Goal: Use online tool/utility: Use online tool/utility

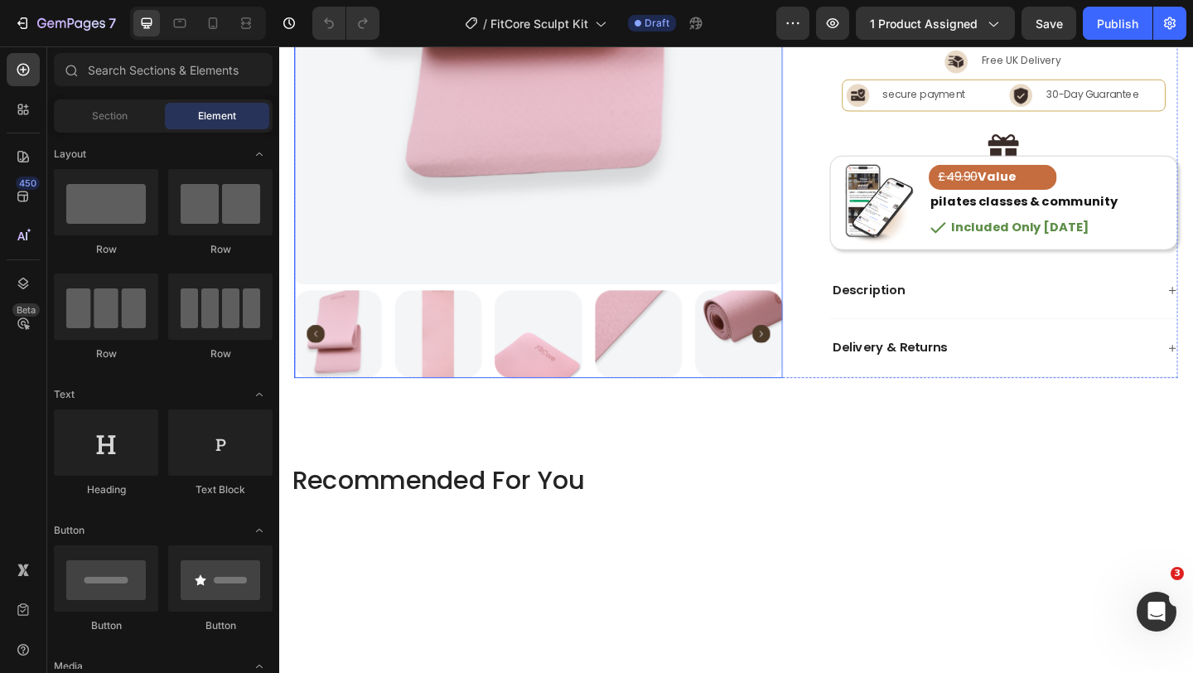
scroll to position [510, 0]
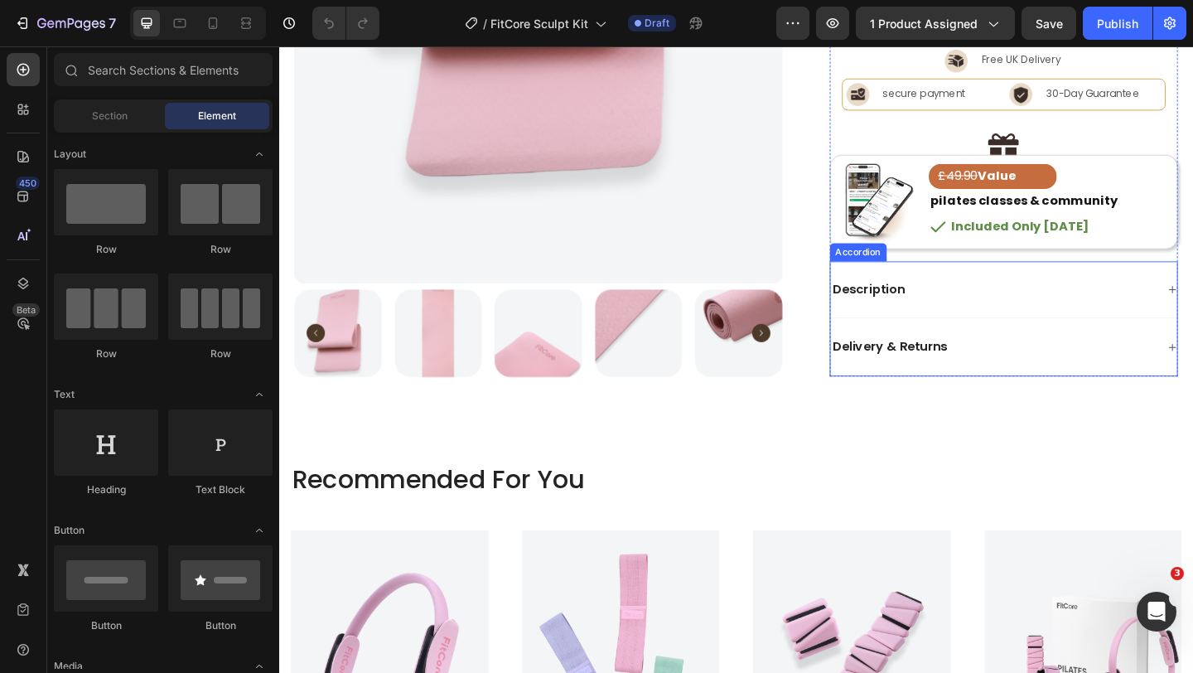
click at [1028, 311] on div "Description" at bounding box center [1056, 311] width 355 height 22
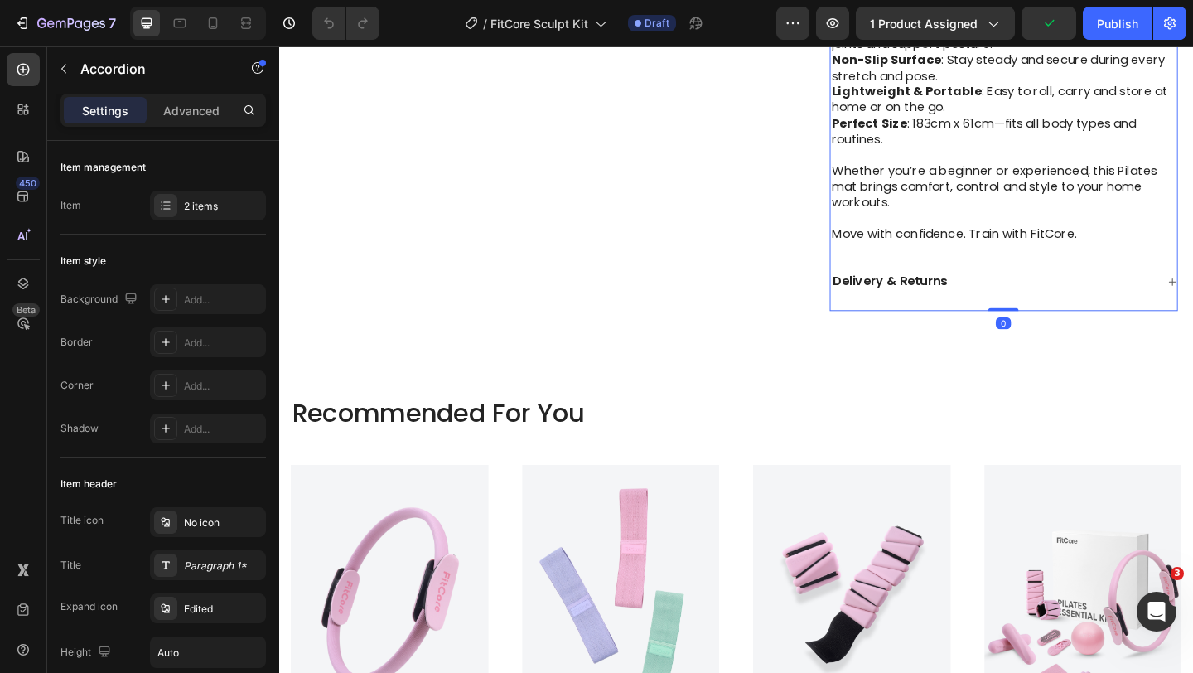
scroll to position [1018, 0]
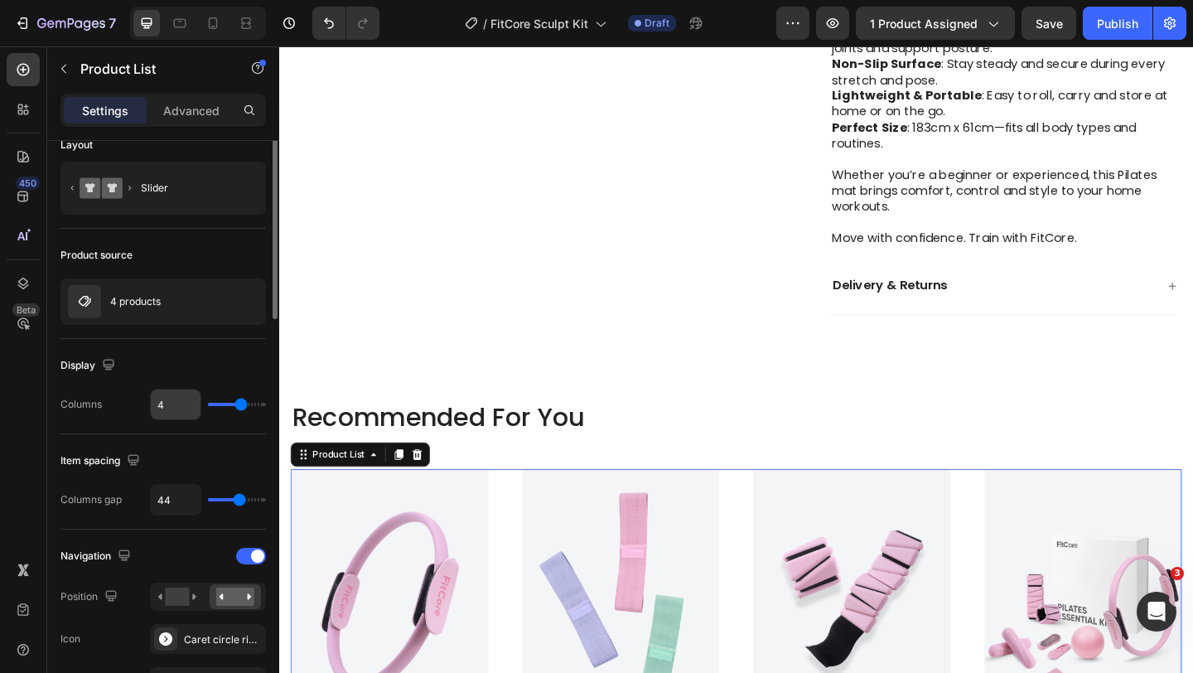
scroll to position [30, 0]
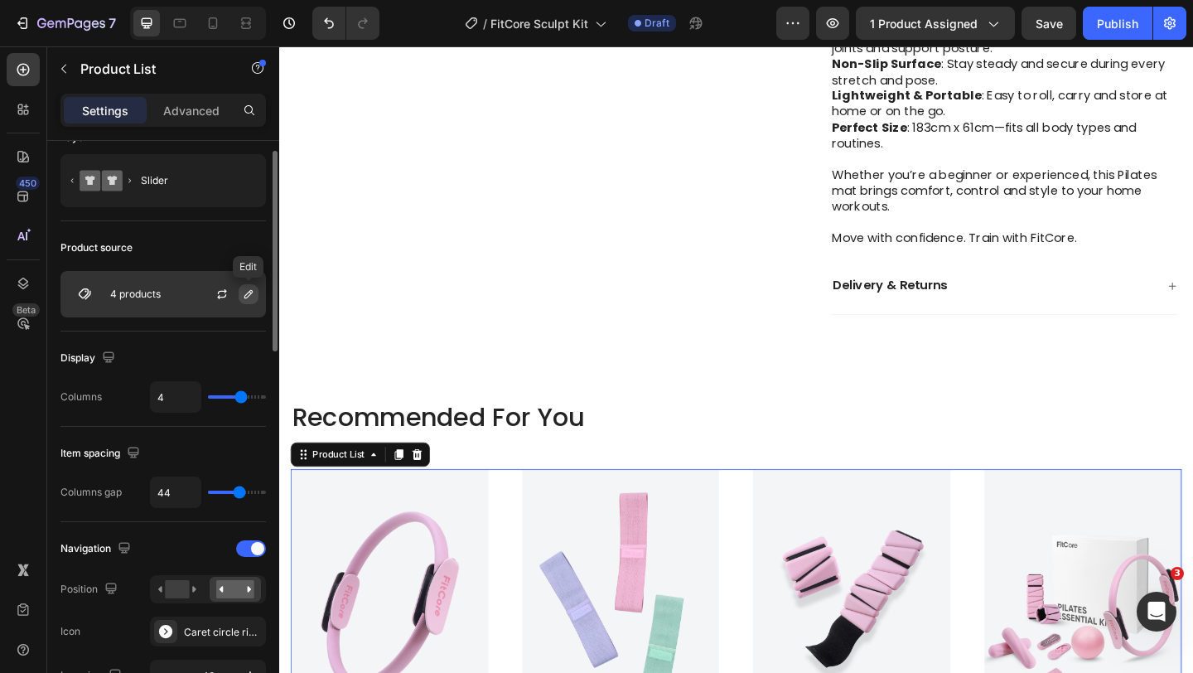
click at [258, 295] on button "button" at bounding box center [249, 294] width 20 height 20
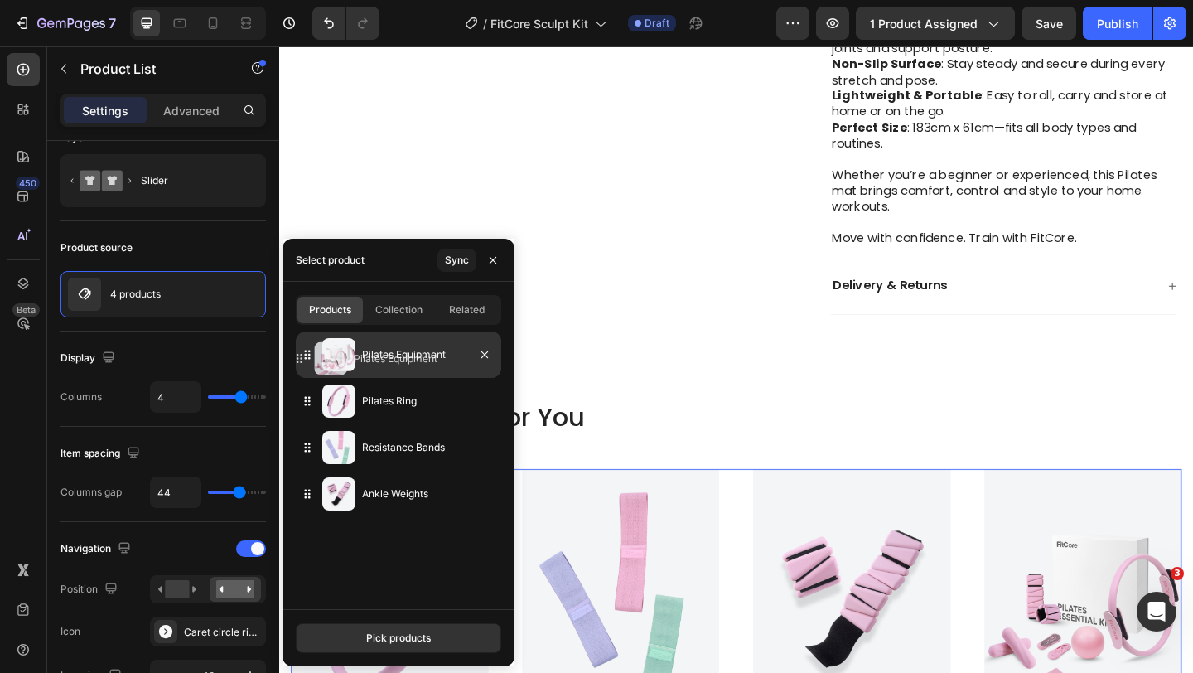
drag, startPoint x: 397, startPoint y: 496, endPoint x: 389, endPoint y: 360, distance: 135.3
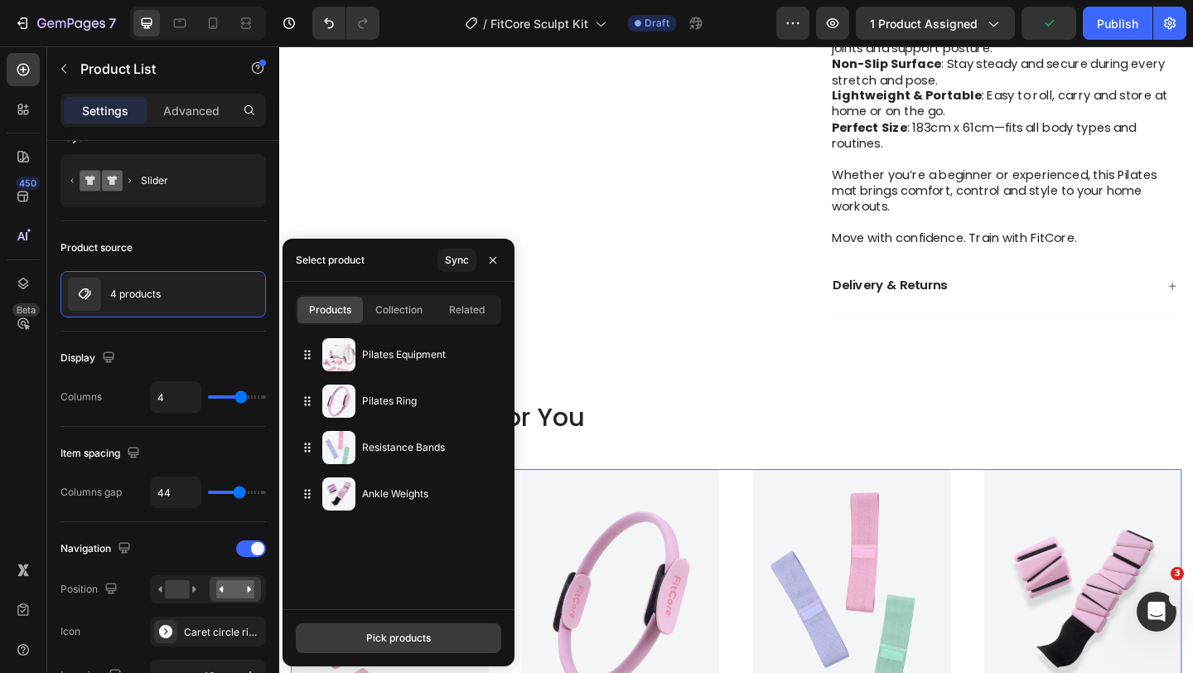
click at [414, 632] on div "Pick products" at bounding box center [398, 638] width 65 height 15
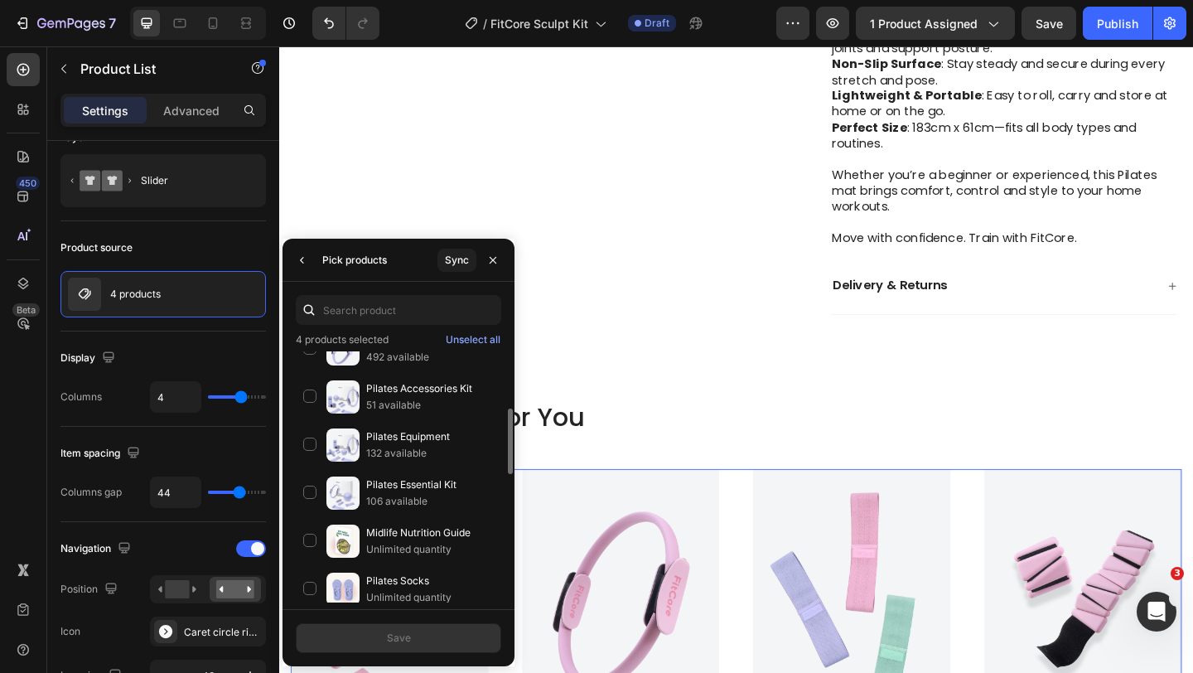
scroll to position [217, 0]
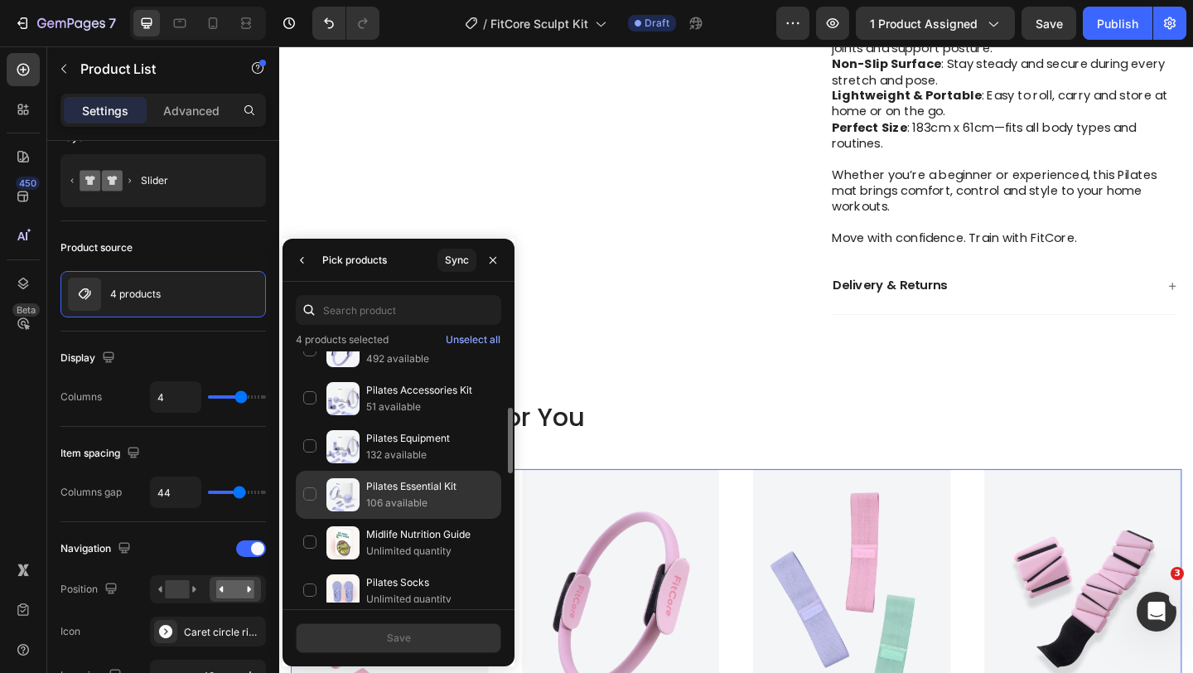
click at [307, 488] on div "Pilates Essential Kit 106 available" at bounding box center [398, 495] width 205 height 48
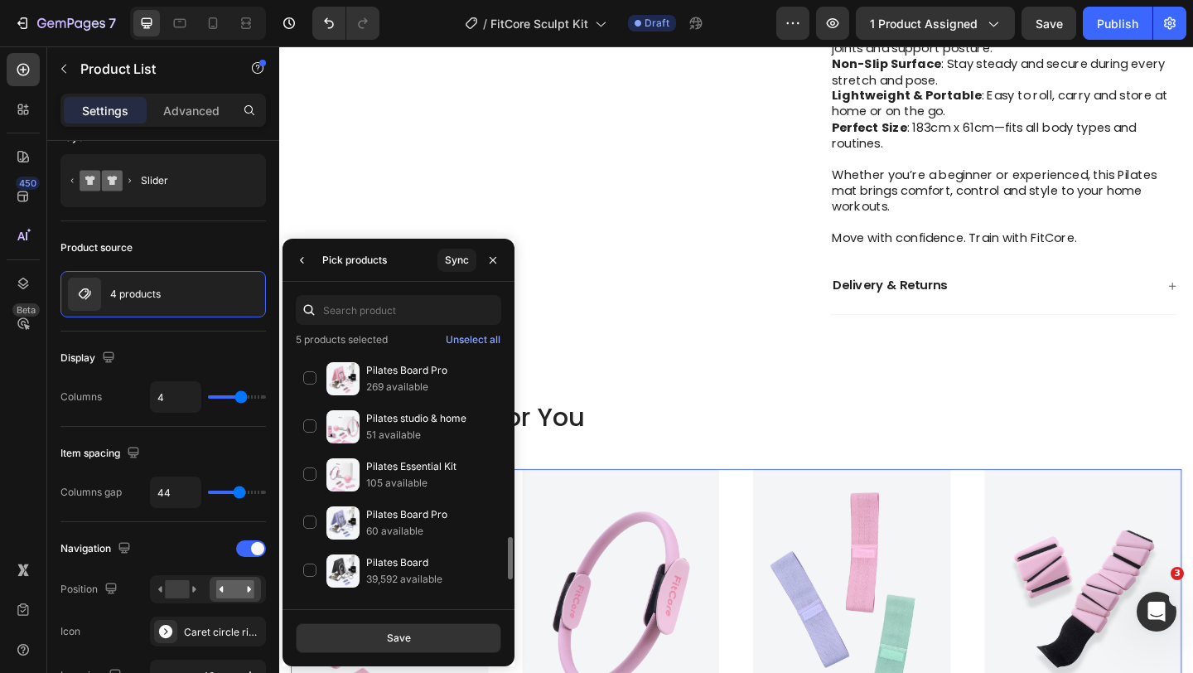
scroll to position [1153, 0]
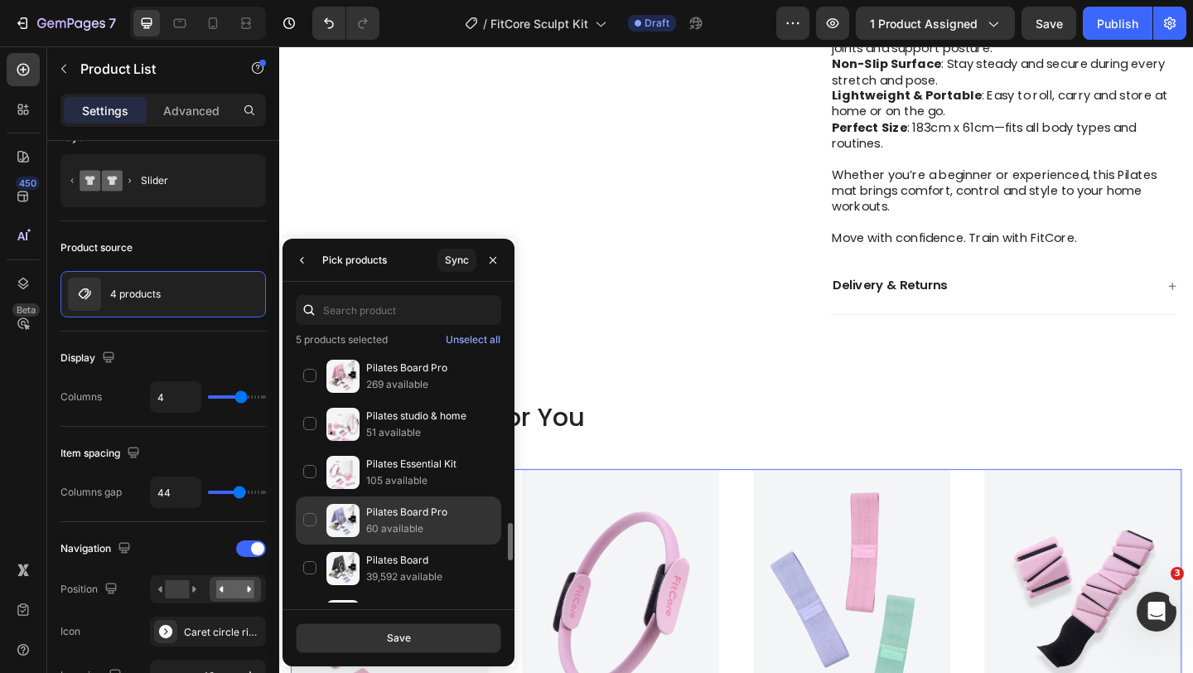
click at [308, 523] on div "Pilates Board Pro 60 available" at bounding box center [398, 520] width 205 height 48
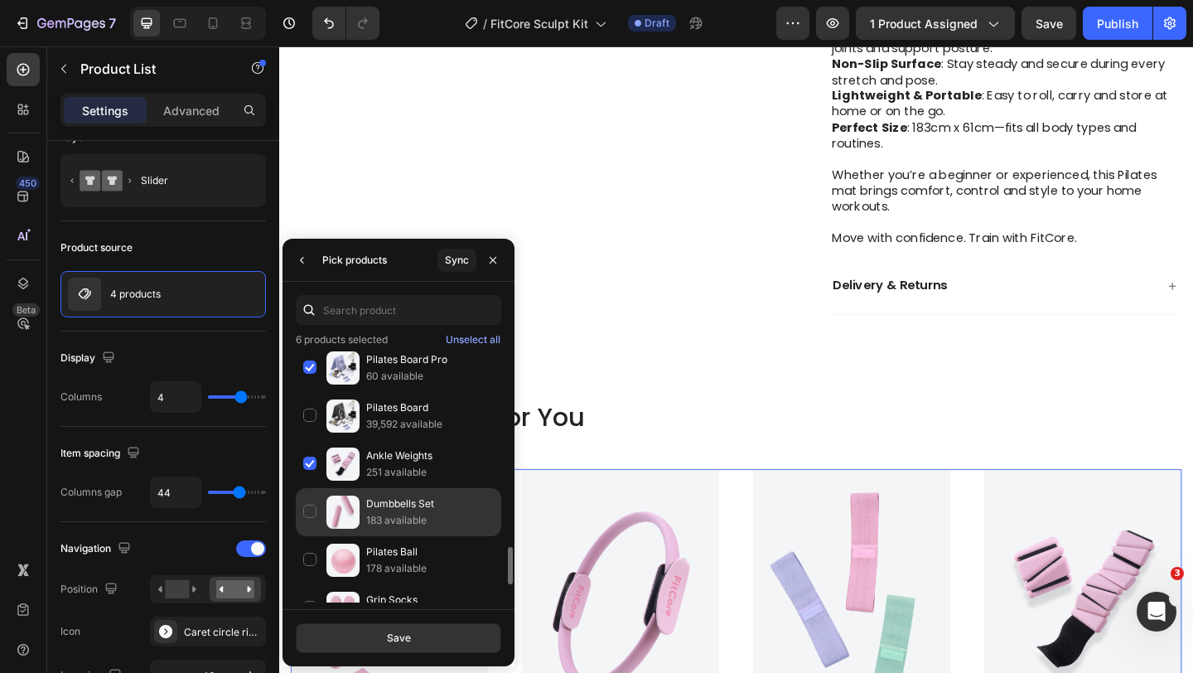
scroll to position [1308, 0]
click at [312, 510] on div "Dumbbells Set 183 available" at bounding box center [398, 510] width 205 height 48
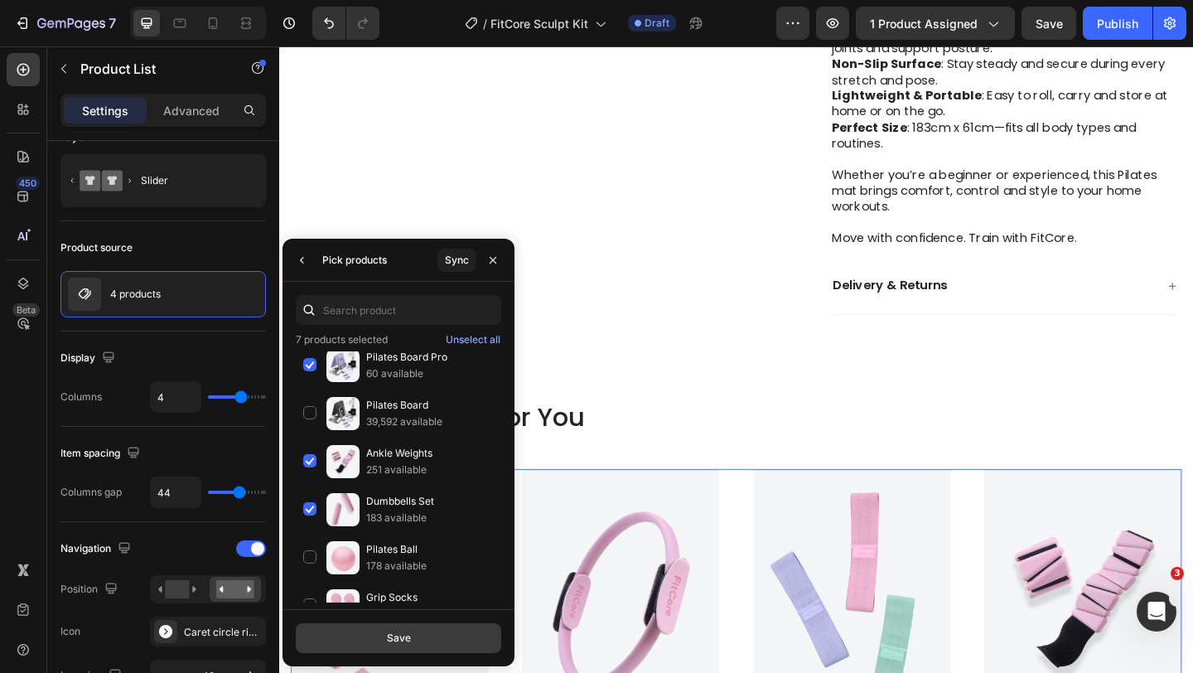
click at [389, 641] on div "Save" at bounding box center [399, 638] width 24 height 15
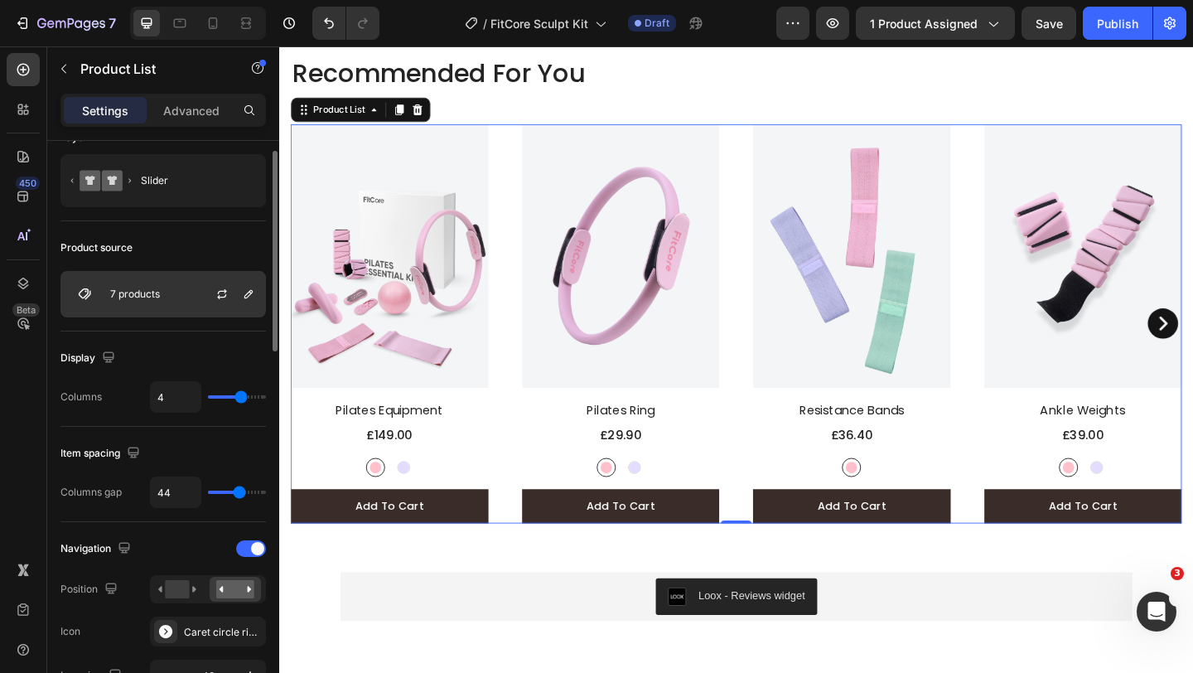
scroll to position [1395, 0]
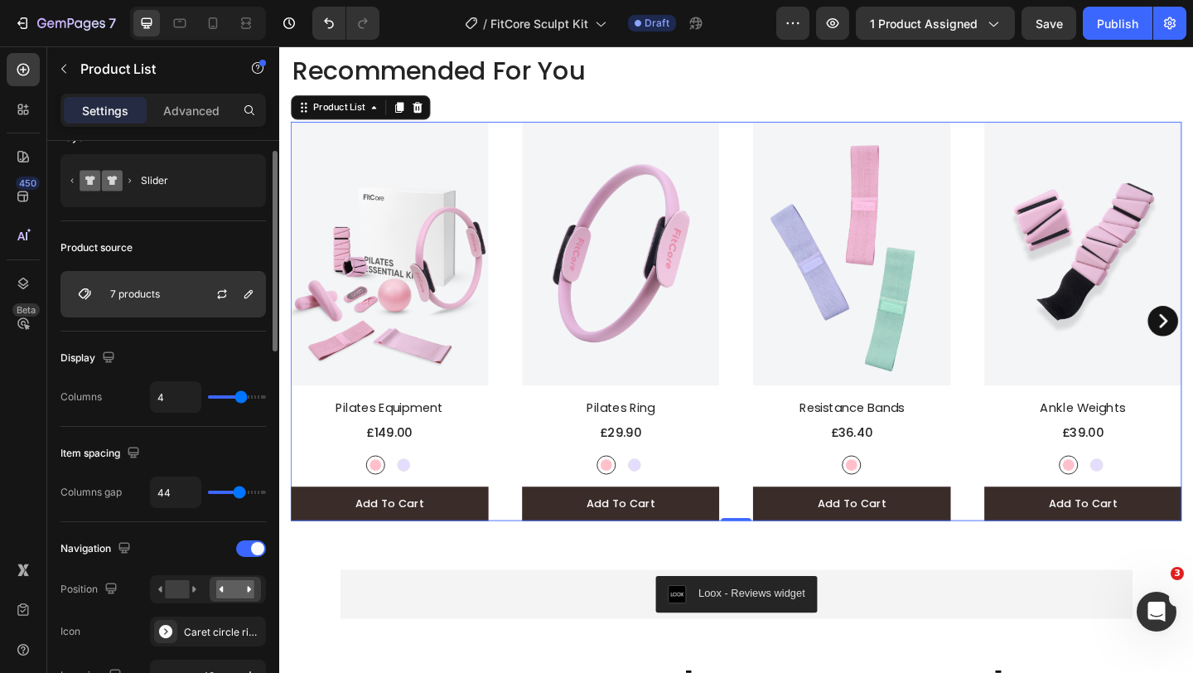
click at [188, 304] on div "7 products" at bounding box center [162, 294] width 205 height 46
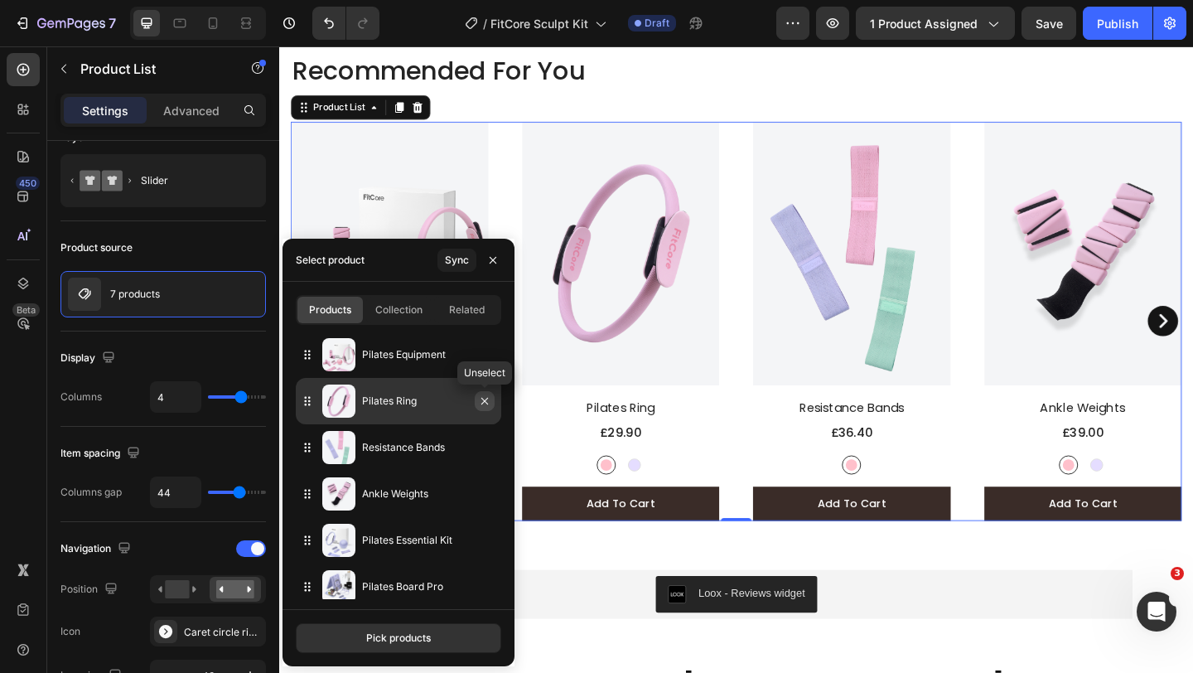
click at [488, 410] on button "button" at bounding box center [485, 401] width 20 height 20
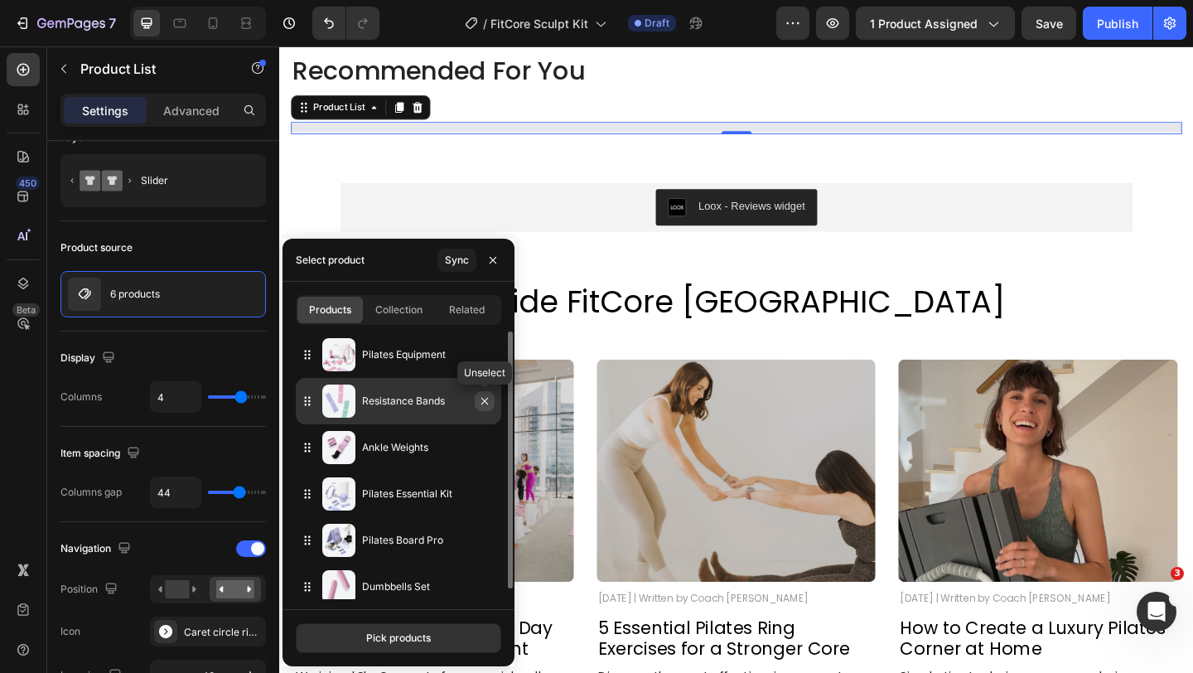
click at [489, 408] on button "button" at bounding box center [485, 401] width 20 height 20
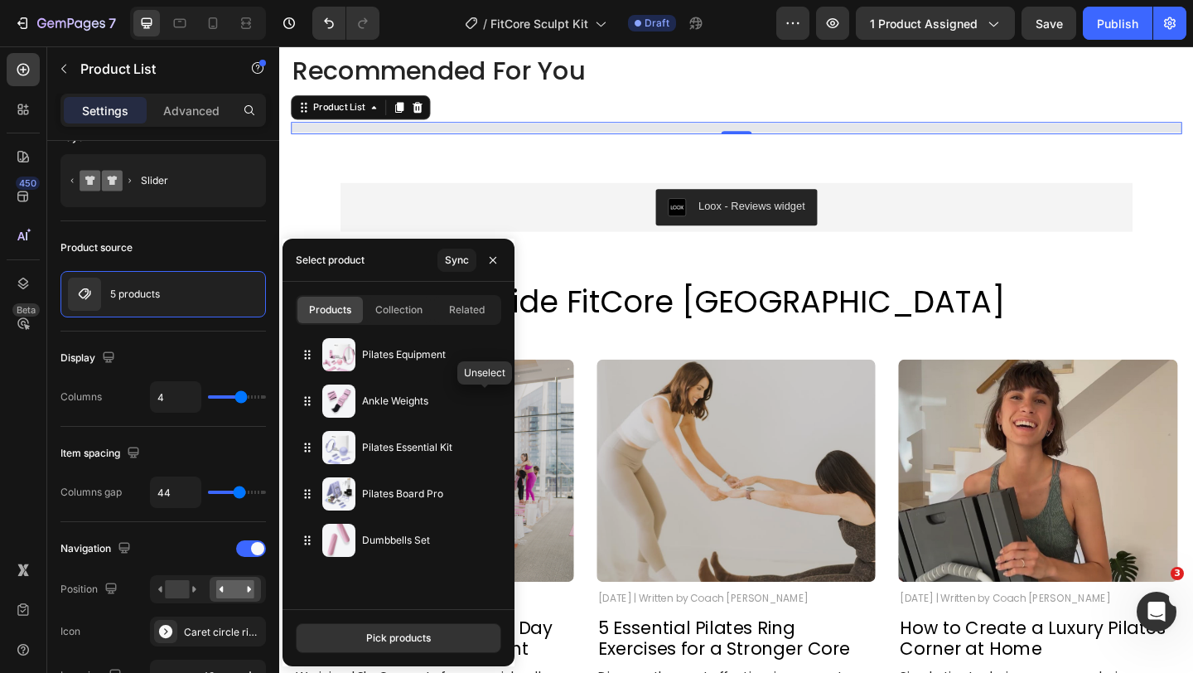
click at [0, 0] on button "button" at bounding box center [0, 0] width 0 height 0
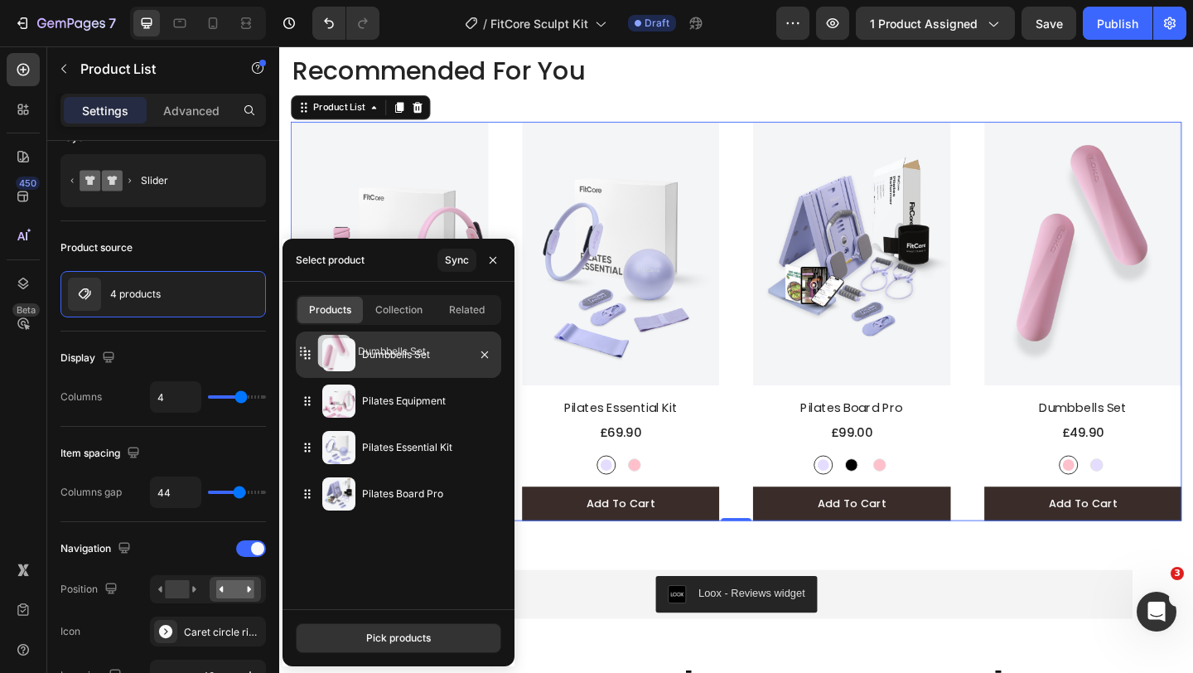
drag, startPoint x: 414, startPoint y: 498, endPoint x: 409, endPoint y: 355, distance: 142.6
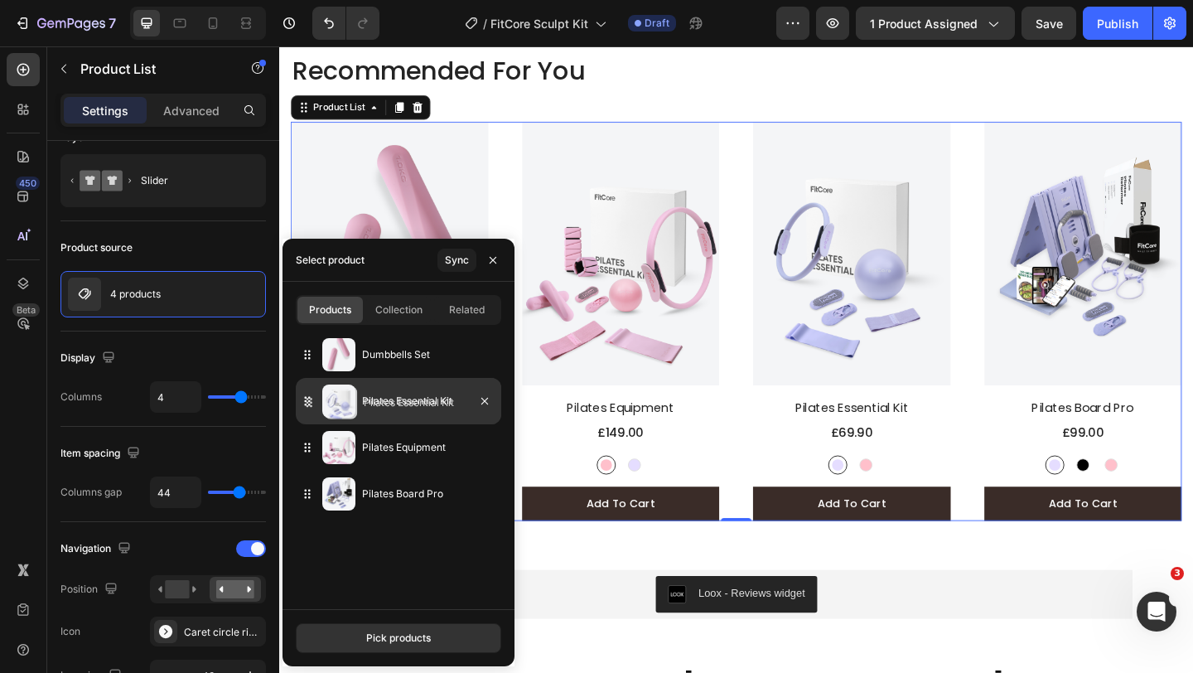
drag, startPoint x: 393, startPoint y: 454, endPoint x: 395, endPoint y: 409, distance: 44.8
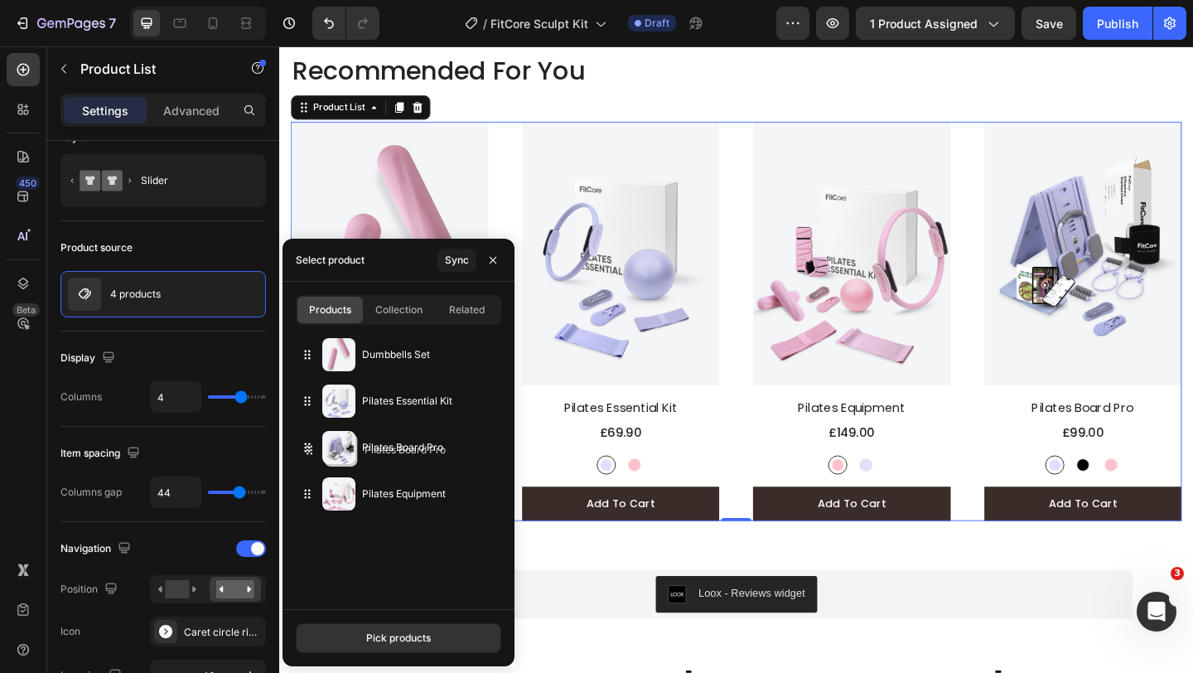
drag, startPoint x: 391, startPoint y: 495, endPoint x: 393, endPoint y: 451, distance: 43.9
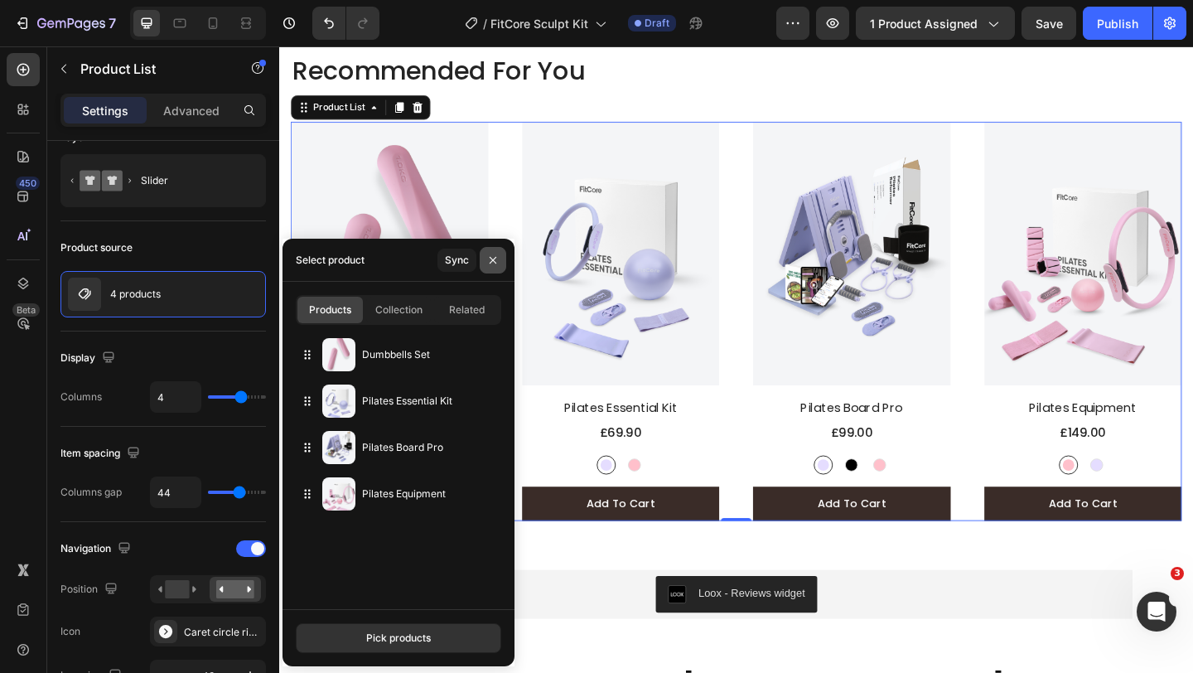
click at [497, 258] on icon "button" at bounding box center [492, 260] width 13 height 13
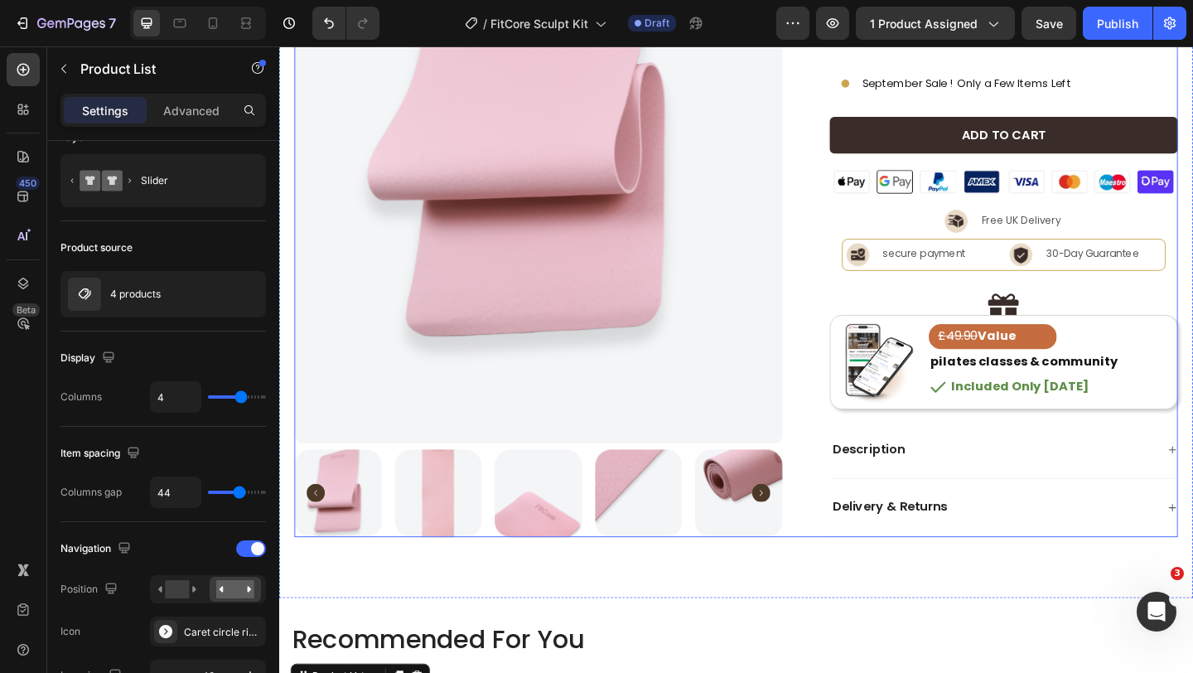
scroll to position [327, 0]
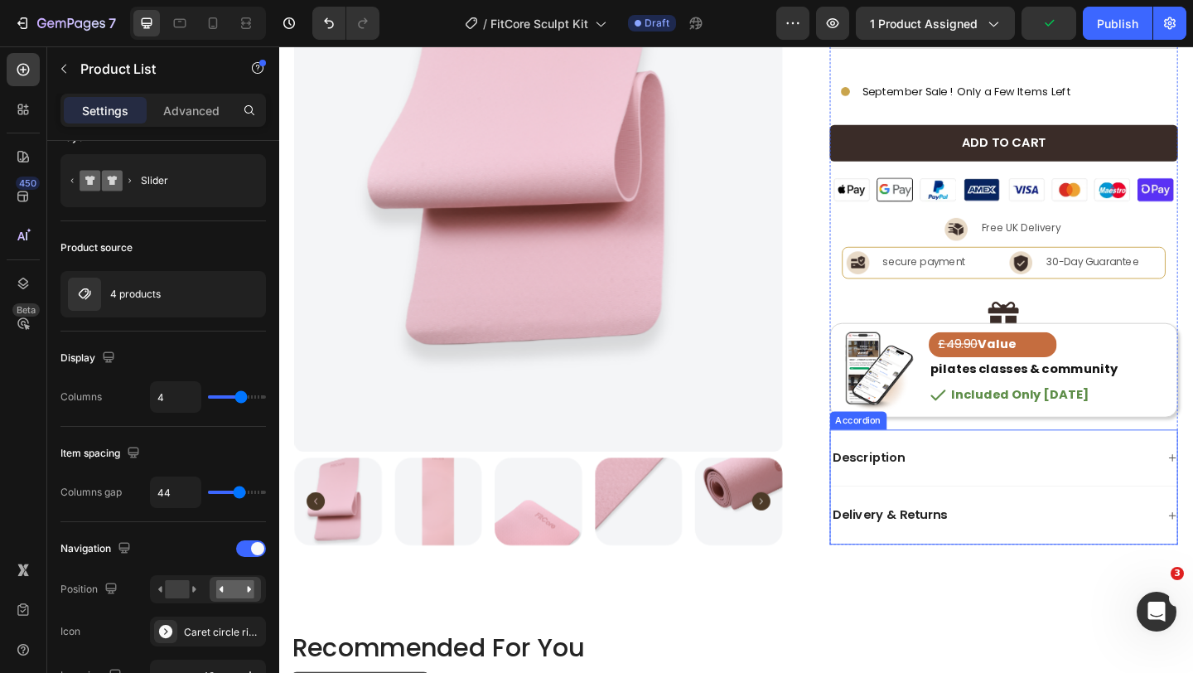
click at [1041, 483] on div "Description" at bounding box center [1056, 494] width 355 height 22
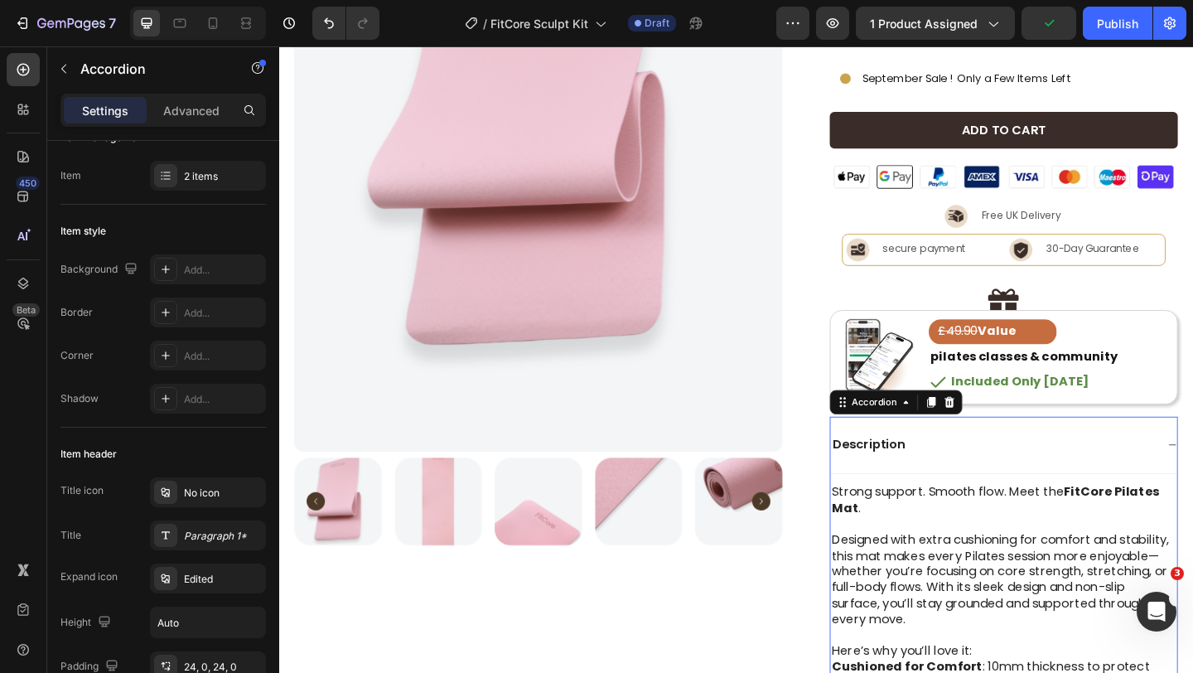
scroll to position [0, 0]
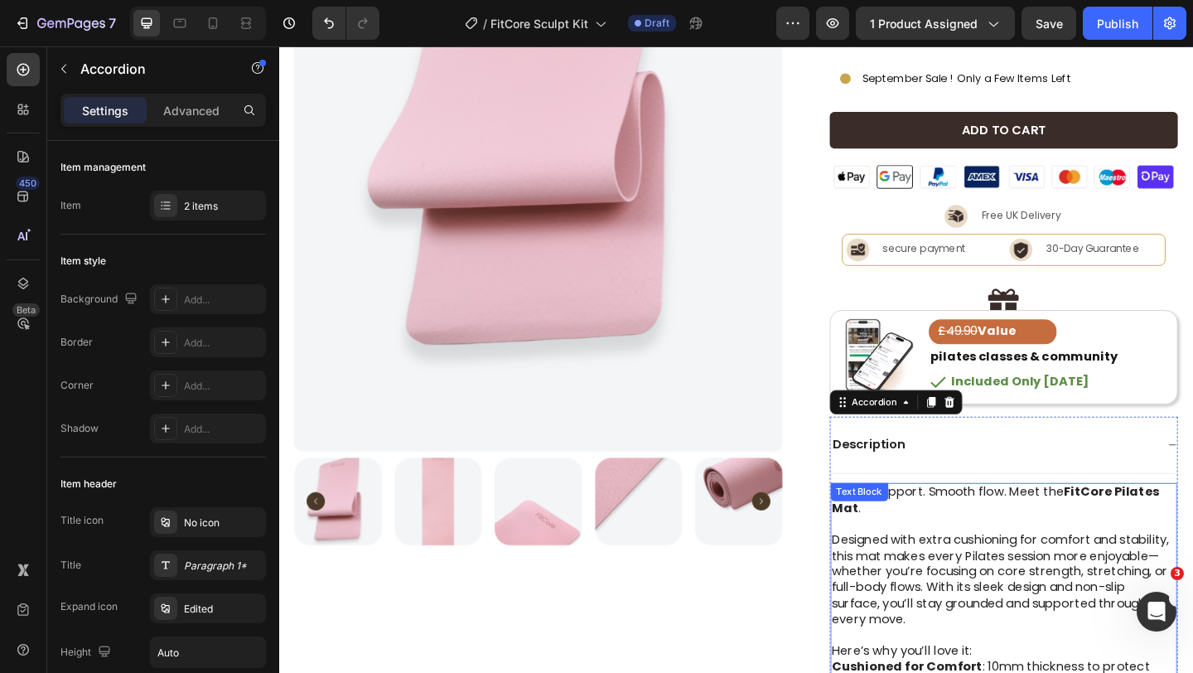
click at [940, 536] on div "Text Block" at bounding box center [910, 531] width 63 height 20
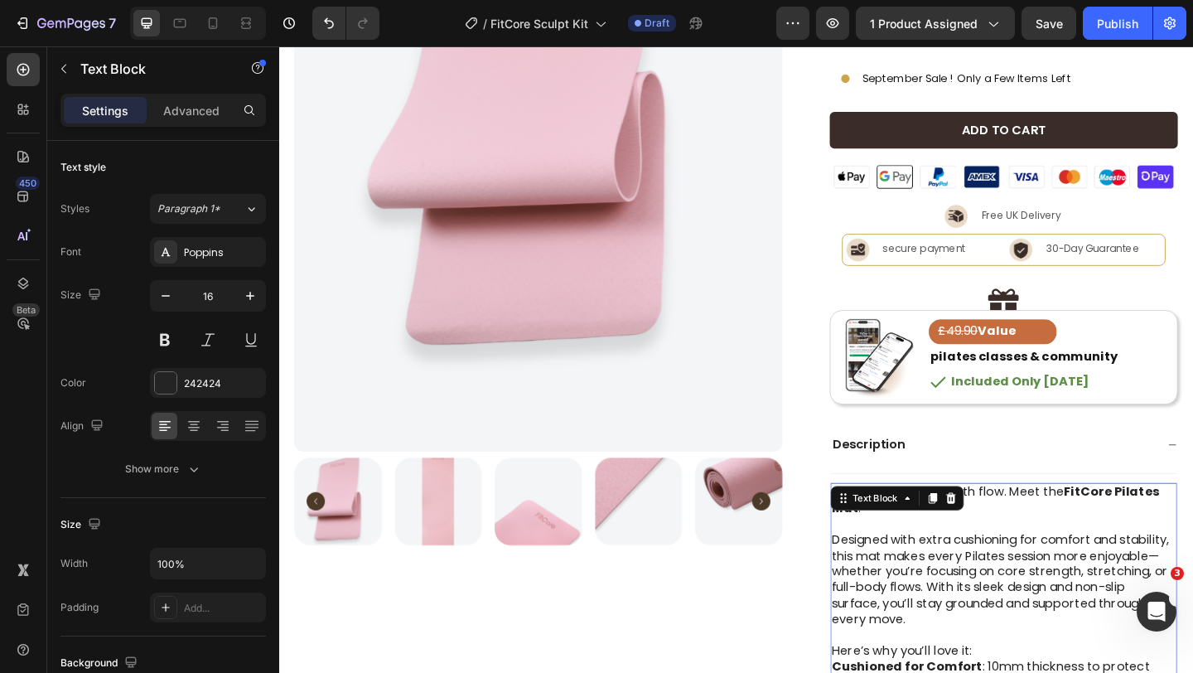
click at [973, 573] on p at bounding box center [1068, 566] width 375 height 17
click at [968, 594] on p "Designed with extra cushioning for comfort and stability, this mat makes every …" at bounding box center [1068, 627] width 375 height 104
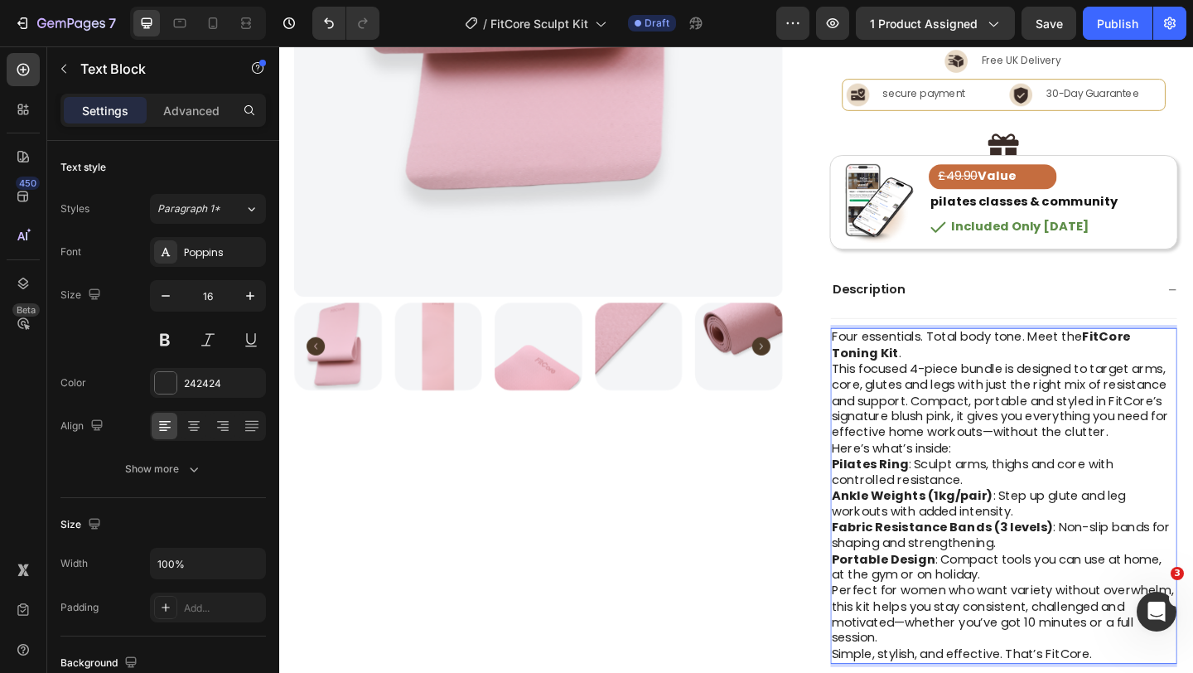
scroll to position [502, 0]
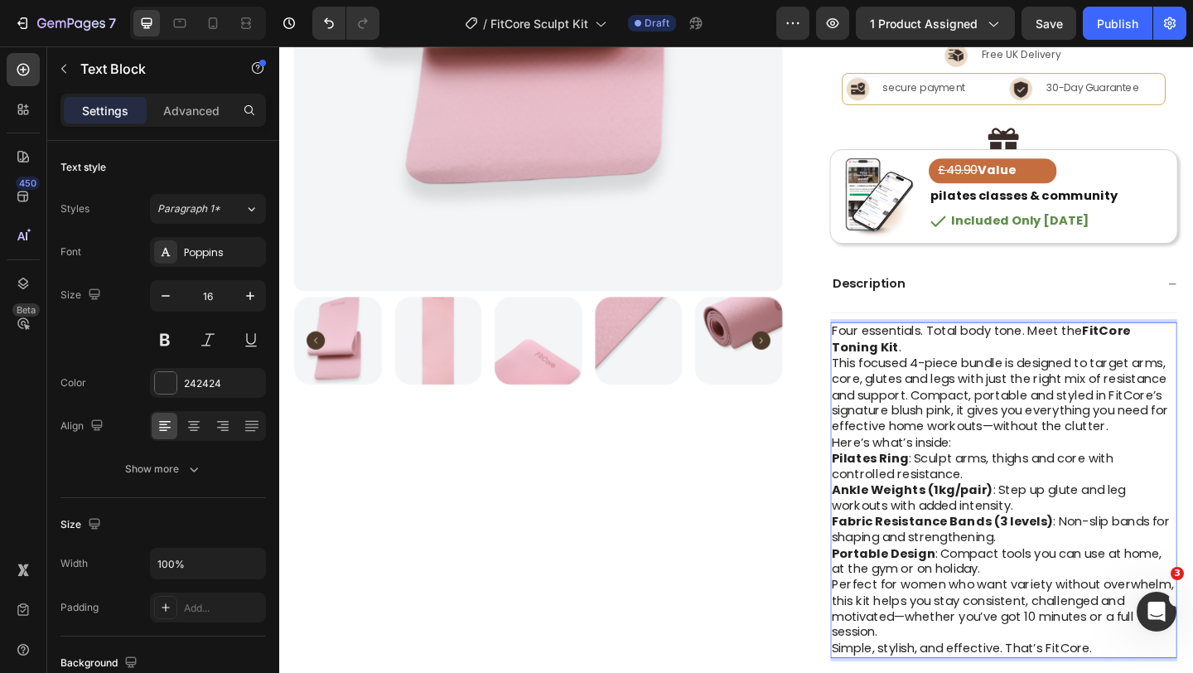
click at [956, 372] on p "Four essentials. Total body tone. Meet the FitCore Toning Kit ." at bounding box center [1068, 365] width 375 height 35
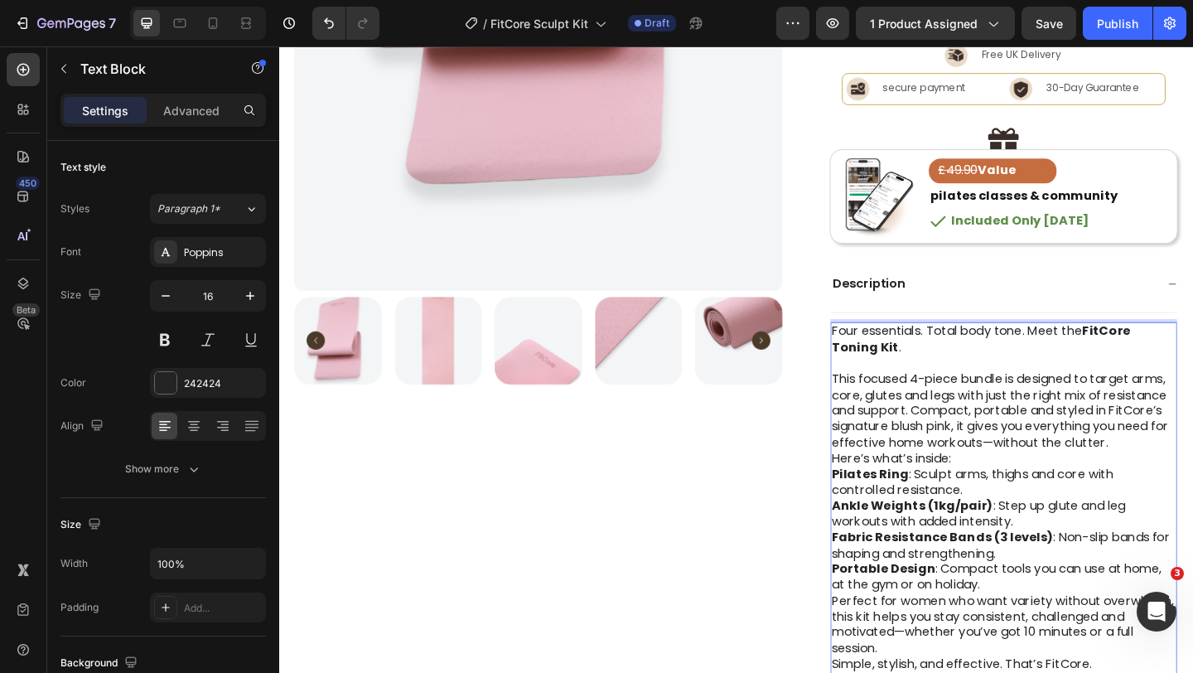
click at [1192, 481] on p "This focused 4-piece bundle is designed to target arms, core, glutes and legs w…" at bounding box center [1068, 443] width 375 height 86
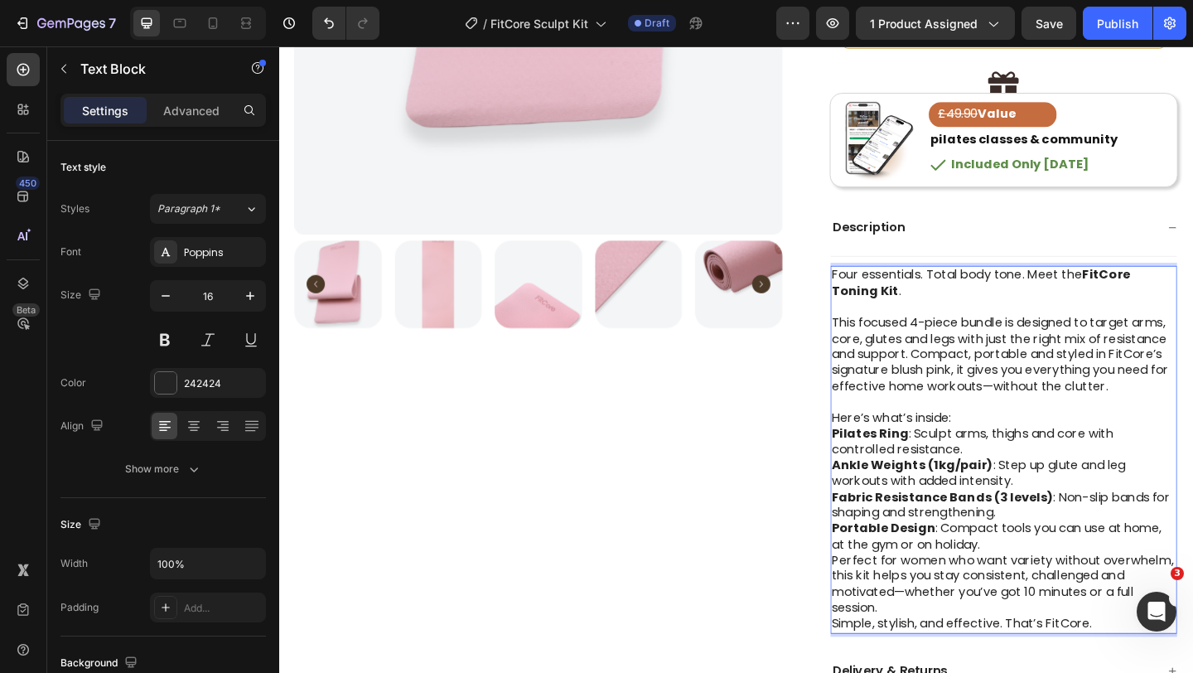
scroll to position [583, 0]
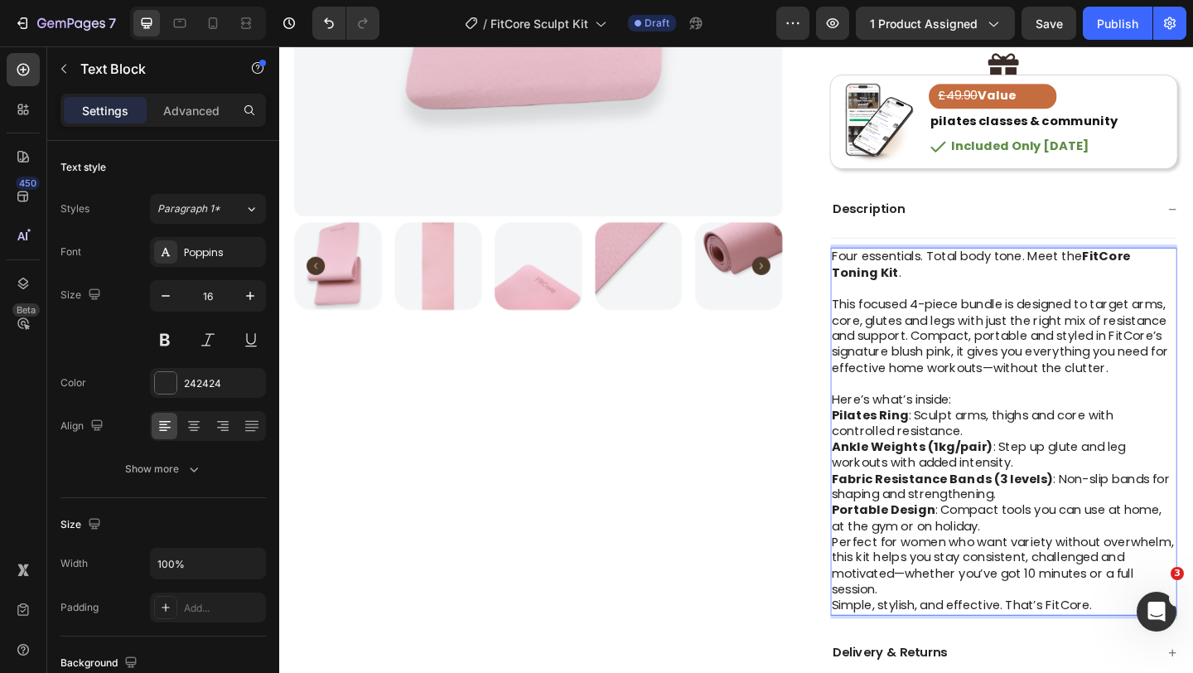
click at [1060, 572] on p "Portable Design : Compact tools you can use at home, at the gym or on holiday." at bounding box center [1068, 560] width 375 height 35
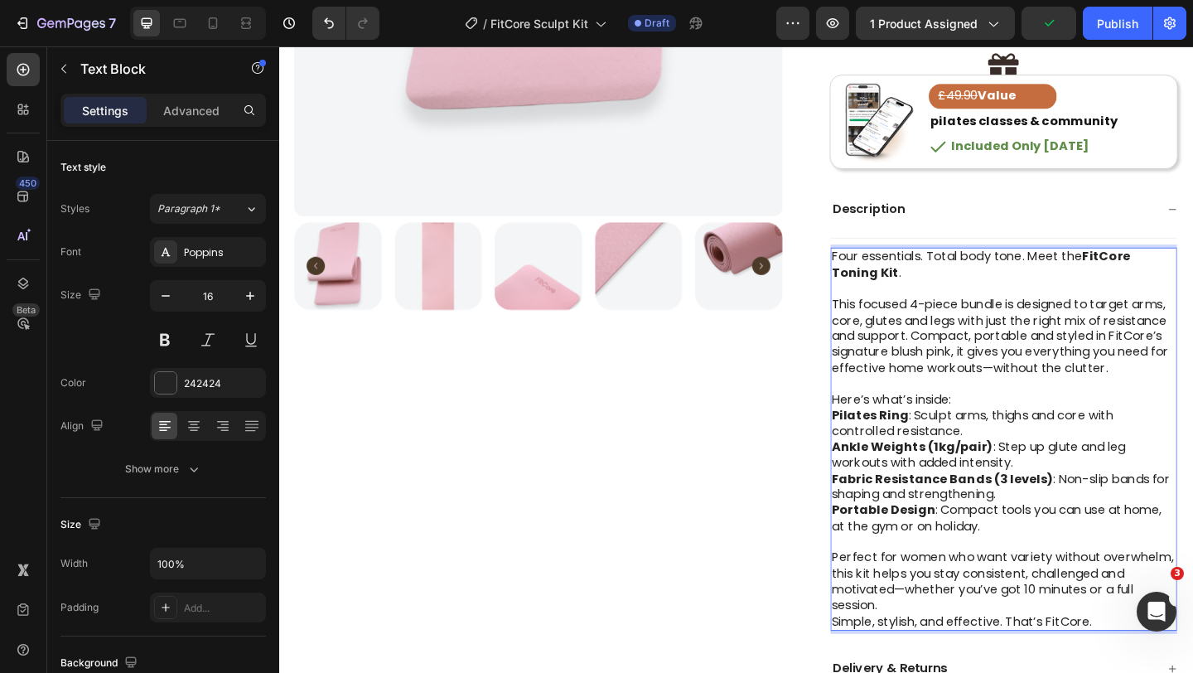
click at [963, 654] on p "Perfect for women who want variety without overwhelm, this kit helps you stay c…" at bounding box center [1068, 628] width 375 height 69
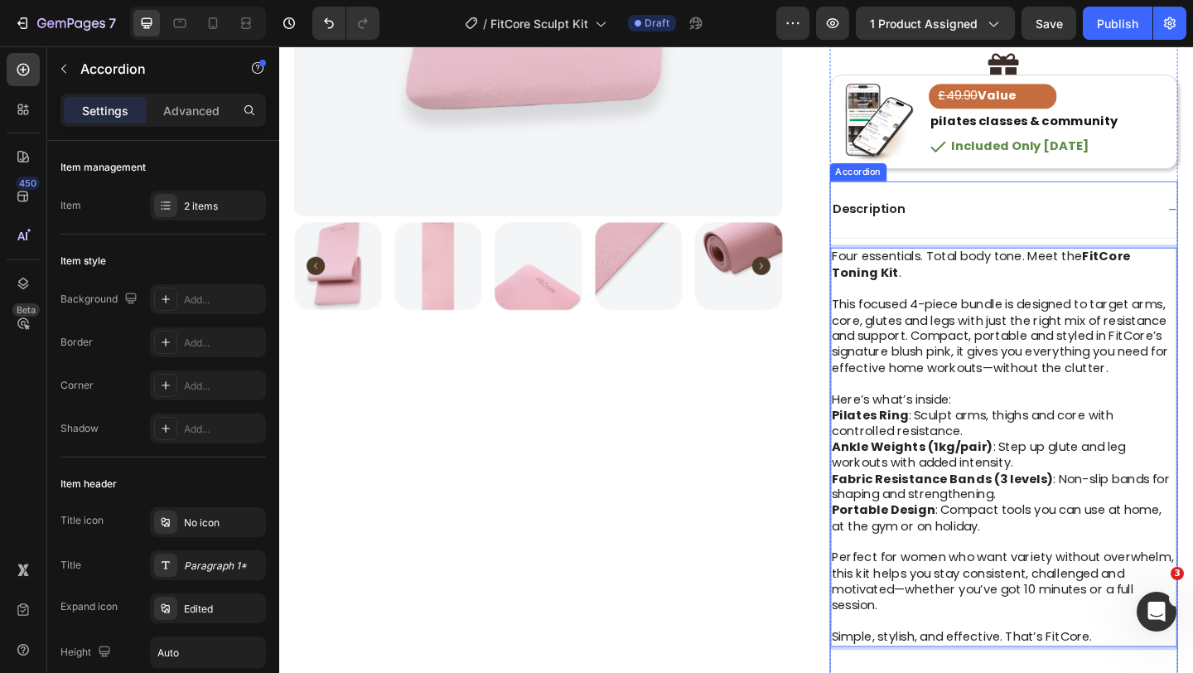
click at [1192, 220] on div "Description" at bounding box center [1068, 224] width 378 height 63
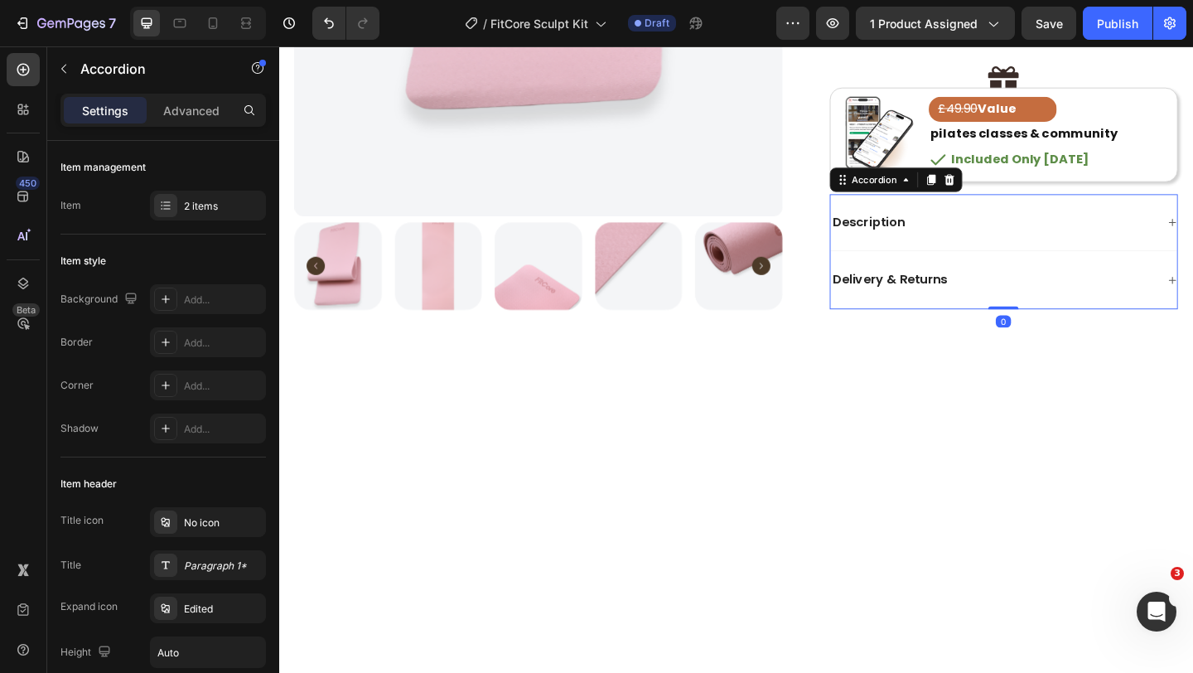
click at [1192, 220] on div "Description" at bounding box center [1068, 238] width 378 height 63
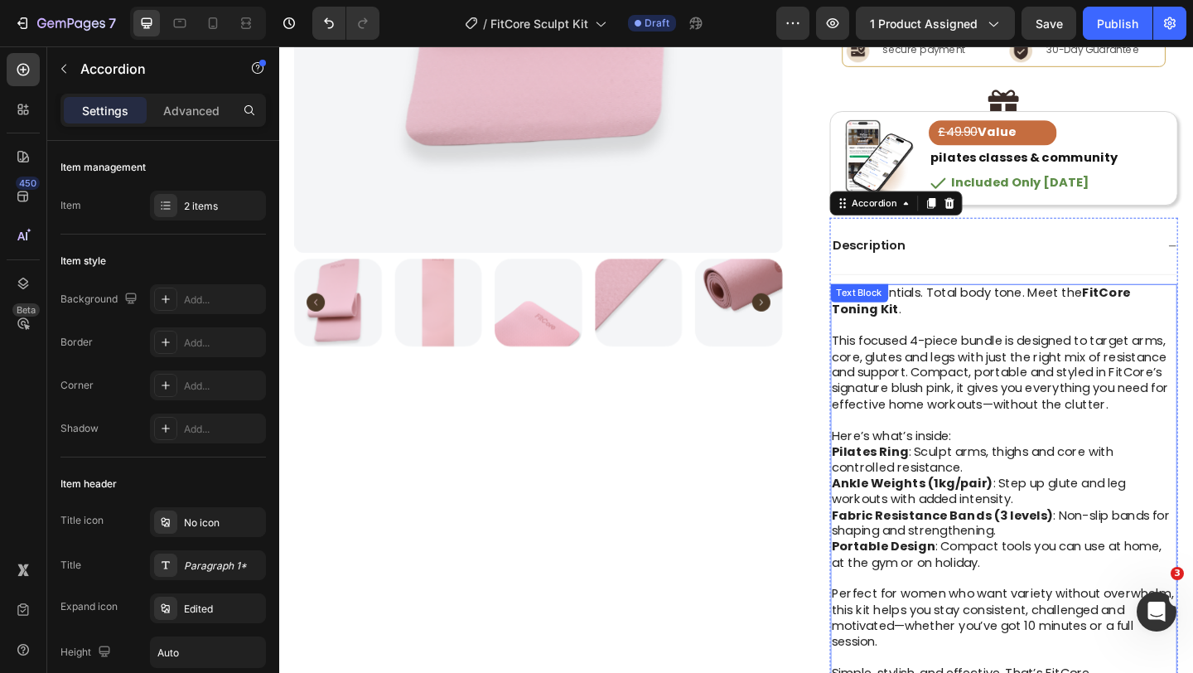
scroll to position [539, 0]
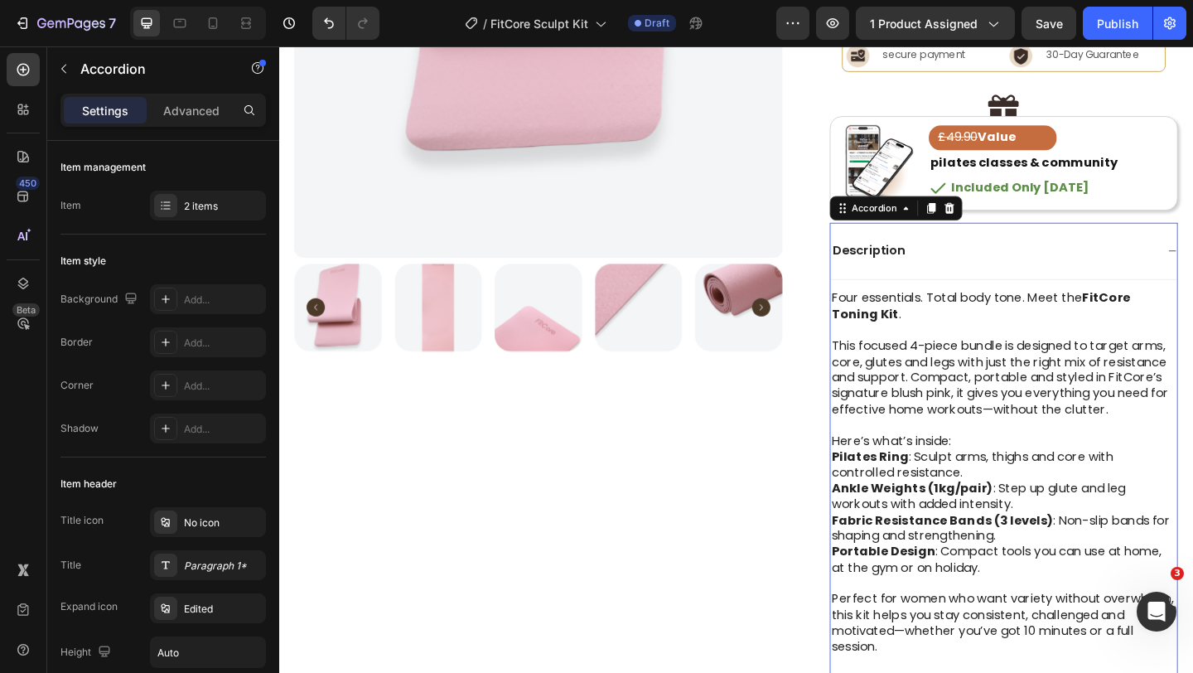
click at [1192, 272] on div "Description" at bounding box center [1056, 269] width 355 height 22
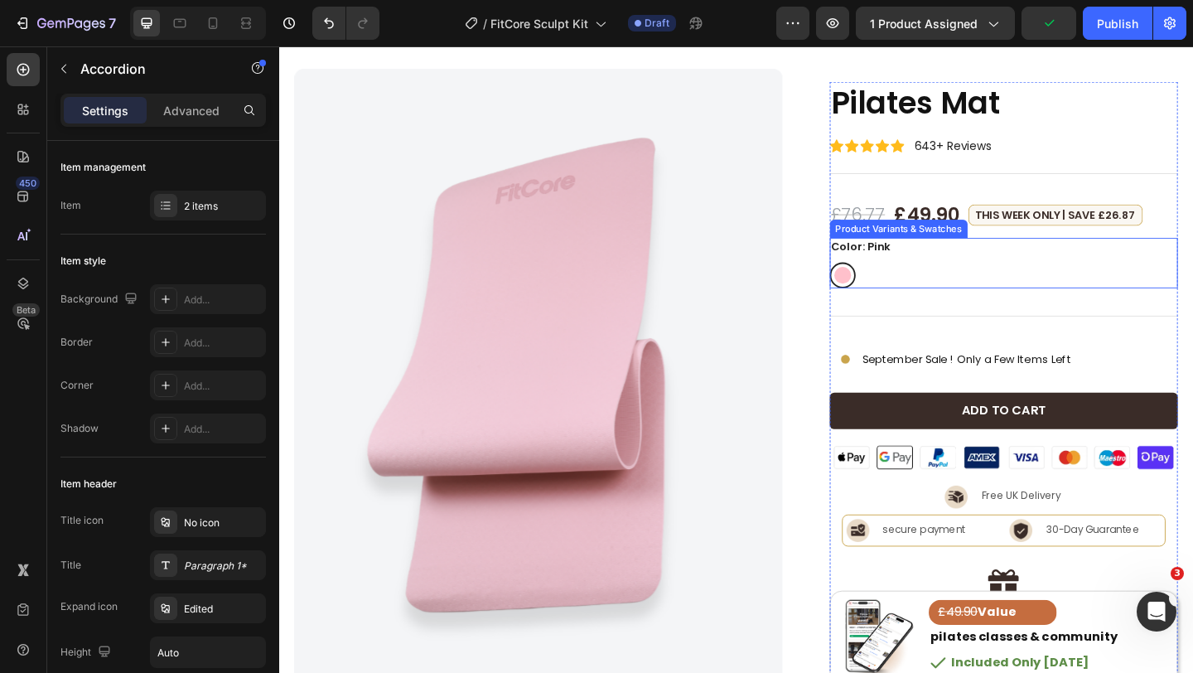
scroll to position [0, 0]
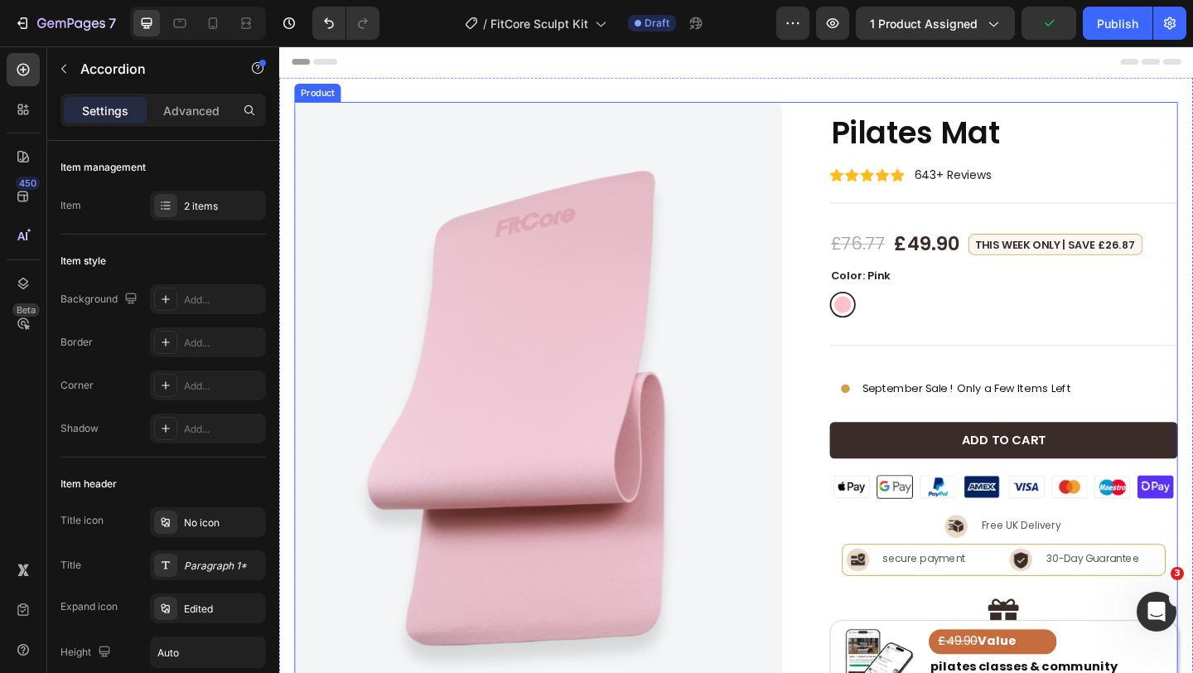
click at [863, 184] on div "Product Images Pilates Mat Product Title Icon Icon Icon Icon Icon Icon List 643…" at bounding box center [776, 512] width 961 height 810
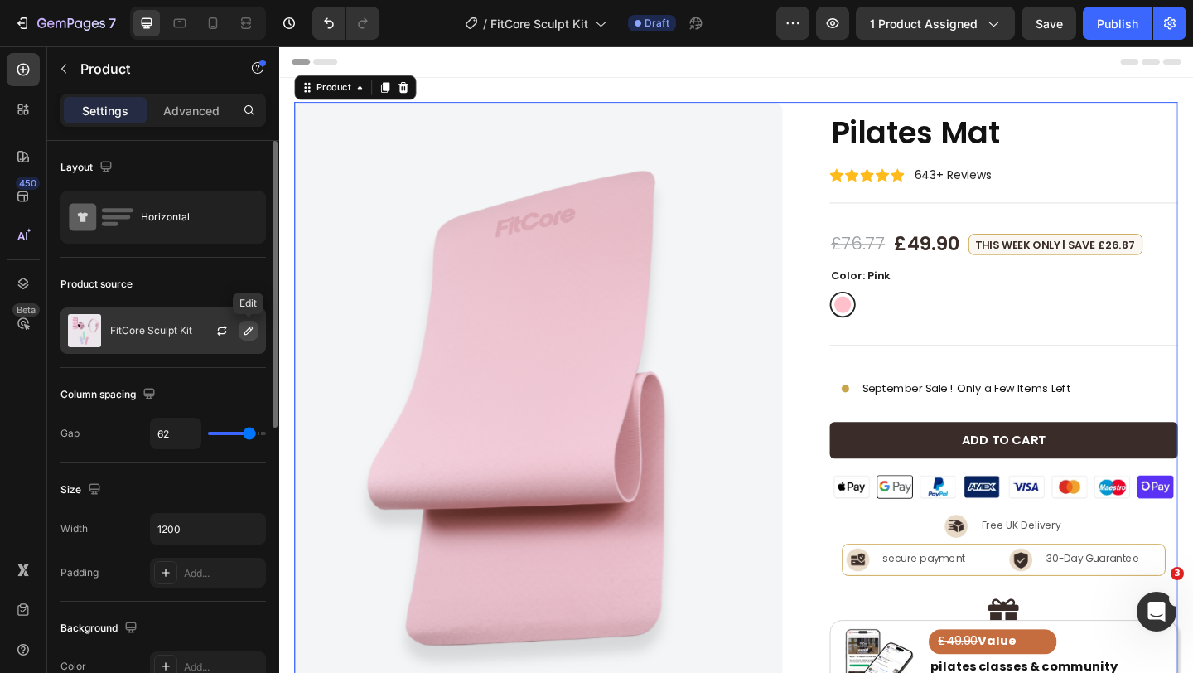
click at [243, 332] on icon "button" at bounding box center [248, 330] width 13 height 13
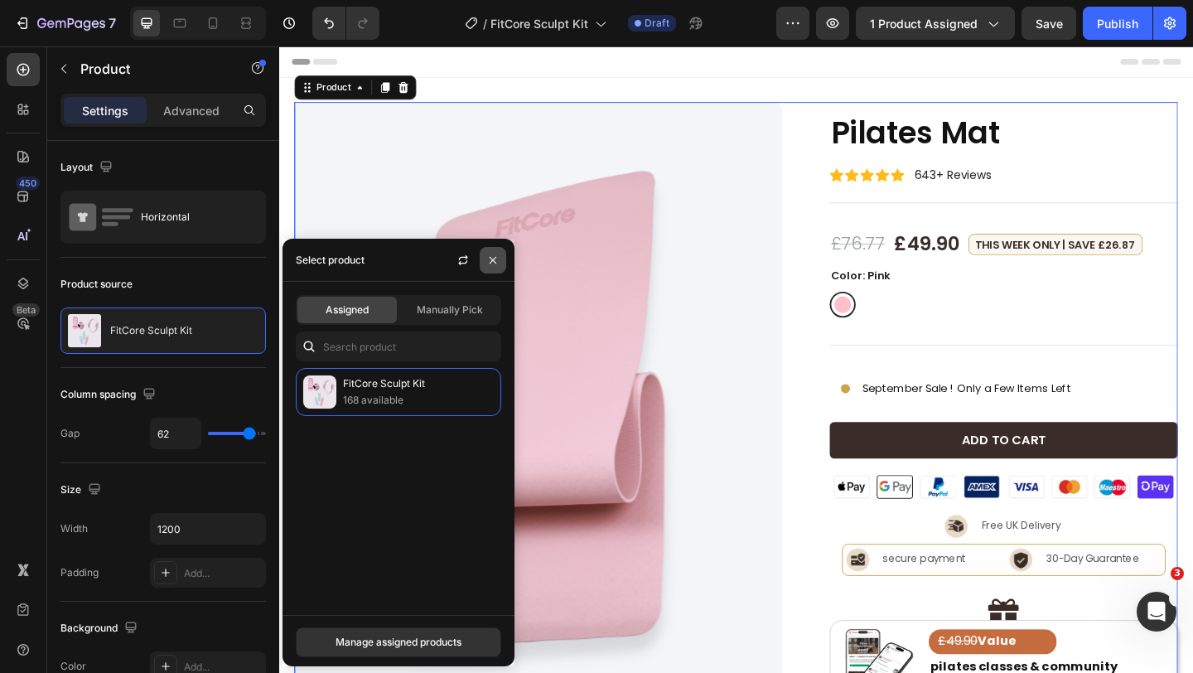
click at [504, 257] on button "button" at bounding box center [493, 260] width 27 height 27
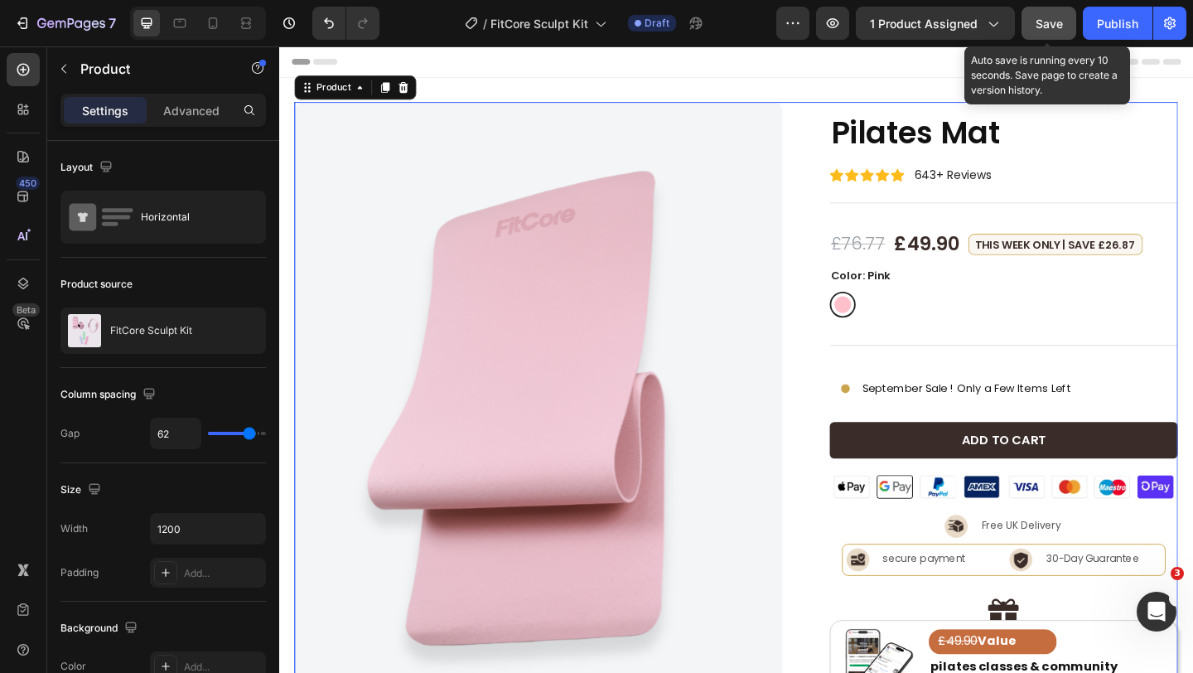
click at [1057, 27] on span "Save" at bounding box center [1049, 24] width 27 height 14
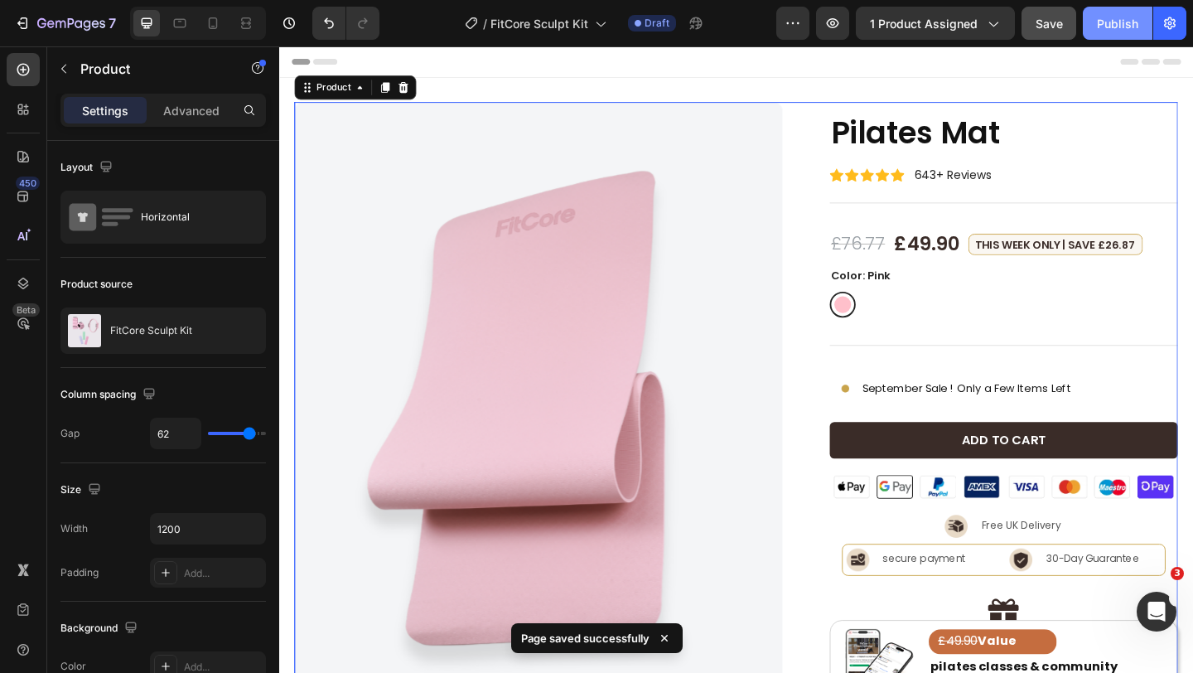
click at [1100, 25] on div "Publish" at bounding box center [1117, 23] width 41 height 17
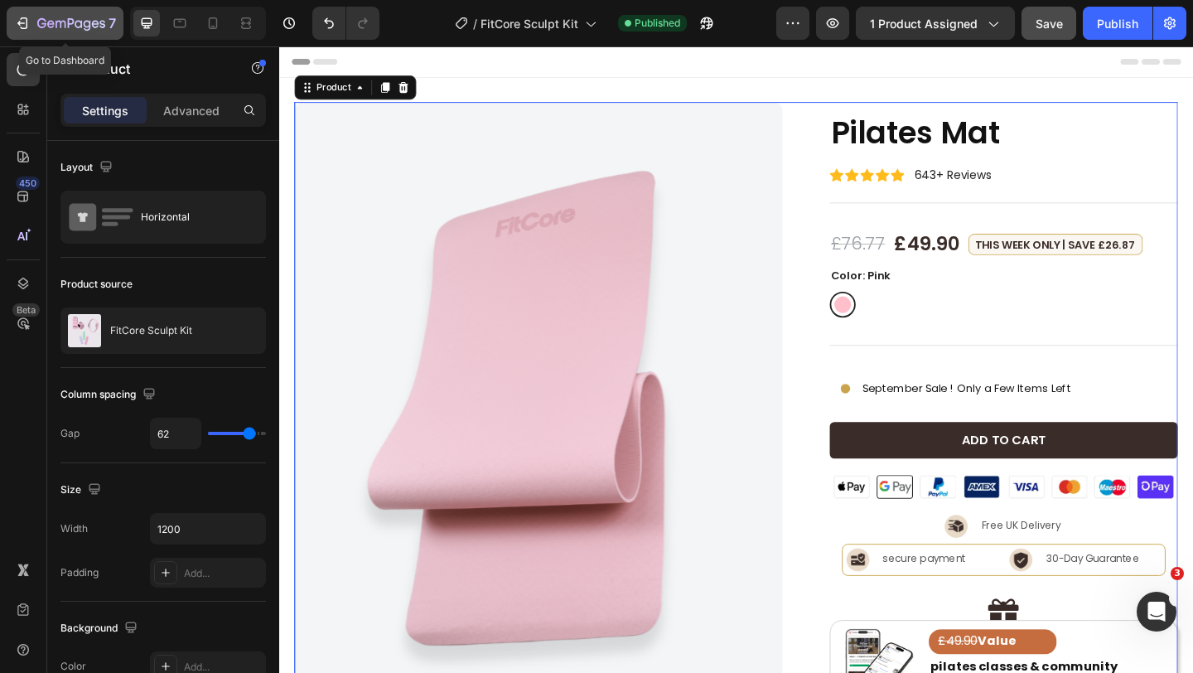
click at [70, 23] on icon "button" at bounding box center [71, 23] width 7 height 10
